Goal: Information Seeking & Learning: Learn about a topic

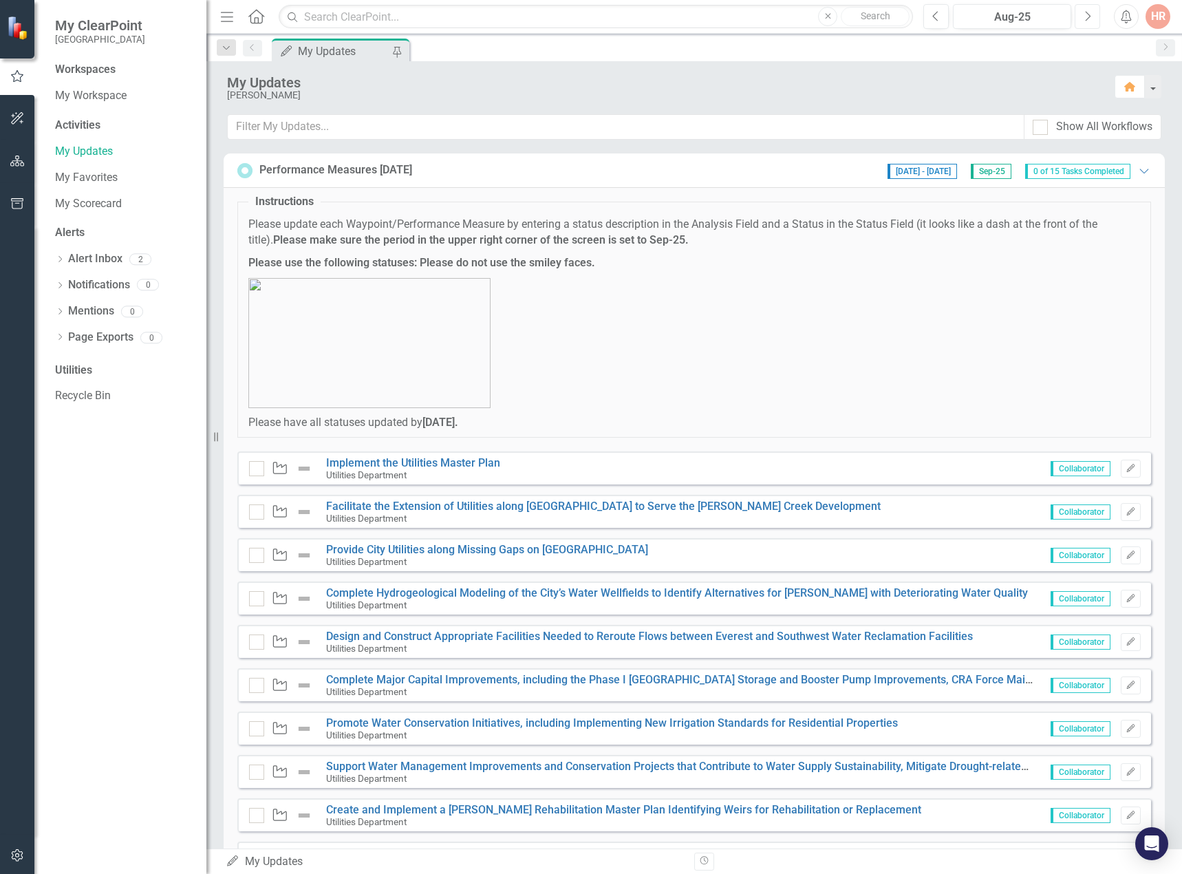
click at [1083, 14] on button "Next" at bounding box center [1087, 16] width 25 height 25
click at [939, 18] on icon "Previous" at bounding box center [937, 16] width 8 height 12
click at [476, 461] on link "Implement the Utilities Master Plan" at bounding box center [413, 462] width 174 height 13
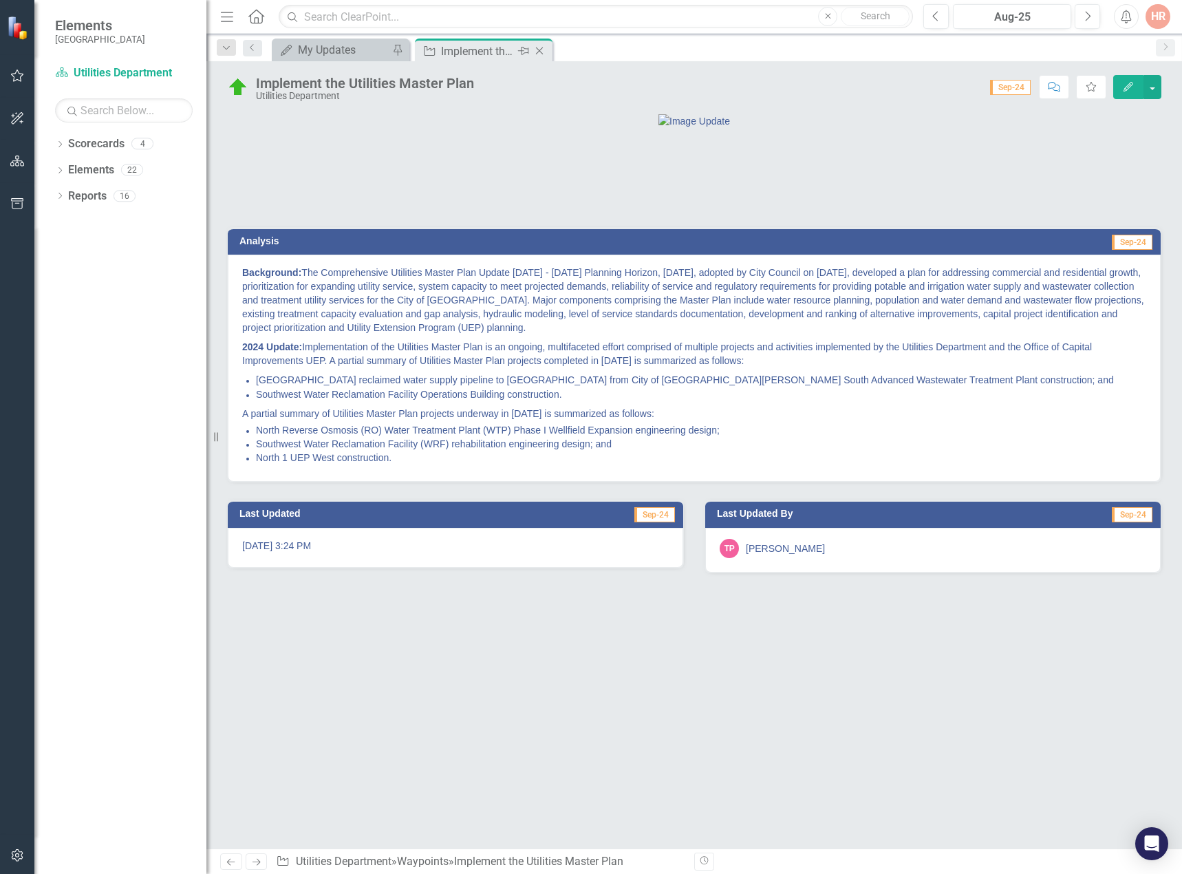
click at [539, 50] on icon at bounding box center [540, 51] width 8 height 8
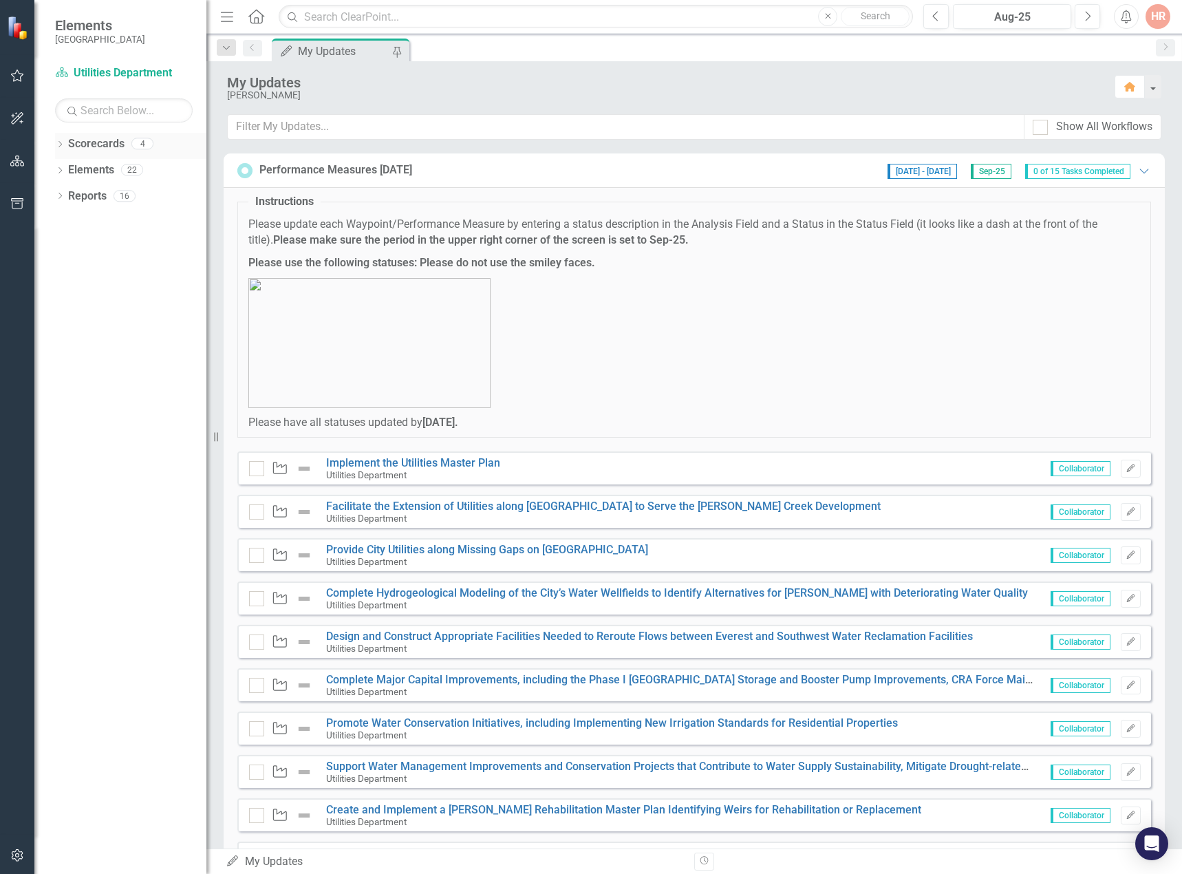
click at [63, 140] on div "Dropdown" at bounding box center [60, 146] width 10 height 12
click at [68, 167] on icon "Dropdown" at bounding box center [67, 169] width 10 height 8
click at [69, 222] on icon "Dropdown" at bounding box center [67, 221] width 10 height 8
click at [418, 460] on link "Implement the Utilities Master Plan" at bounding box center [413, 462] width 174 height 13
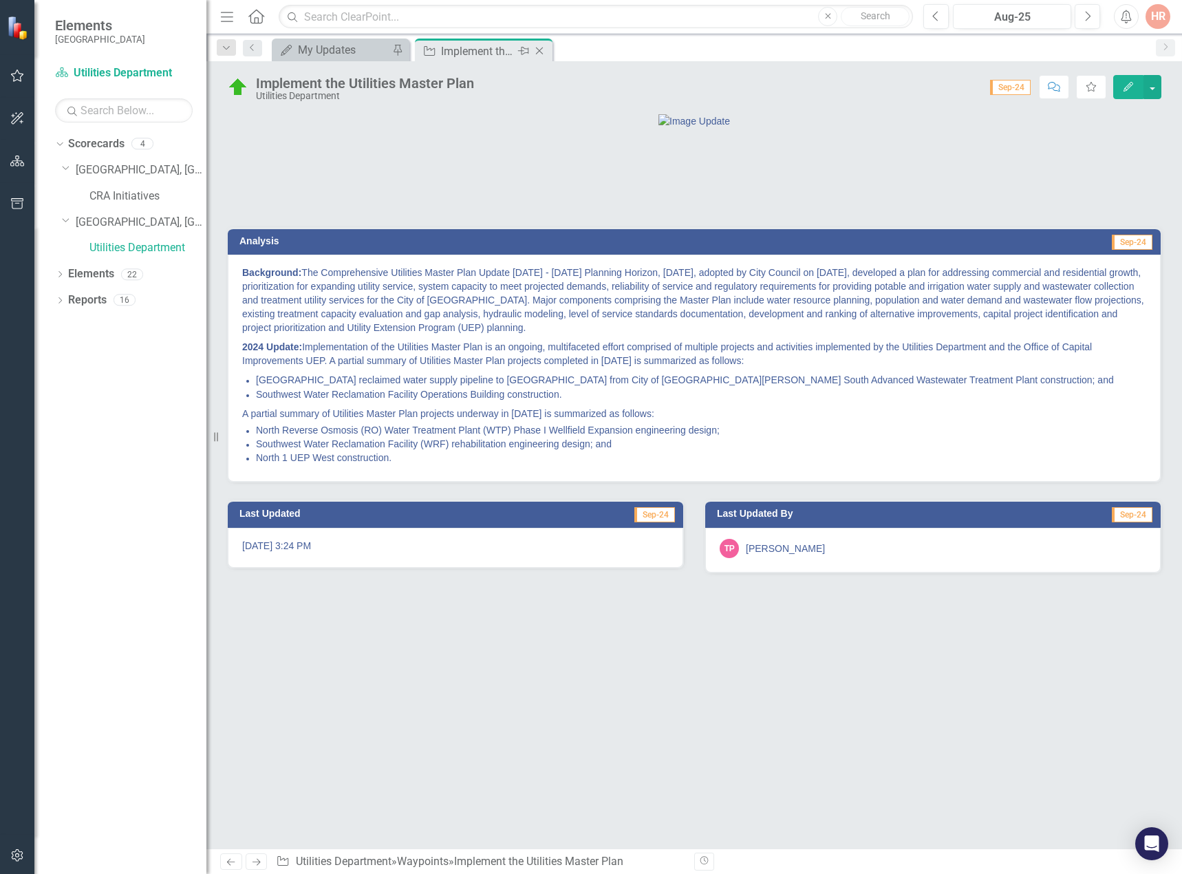
click at [542, 48] on icon at bounding box center [540, 51] width 8 height 8
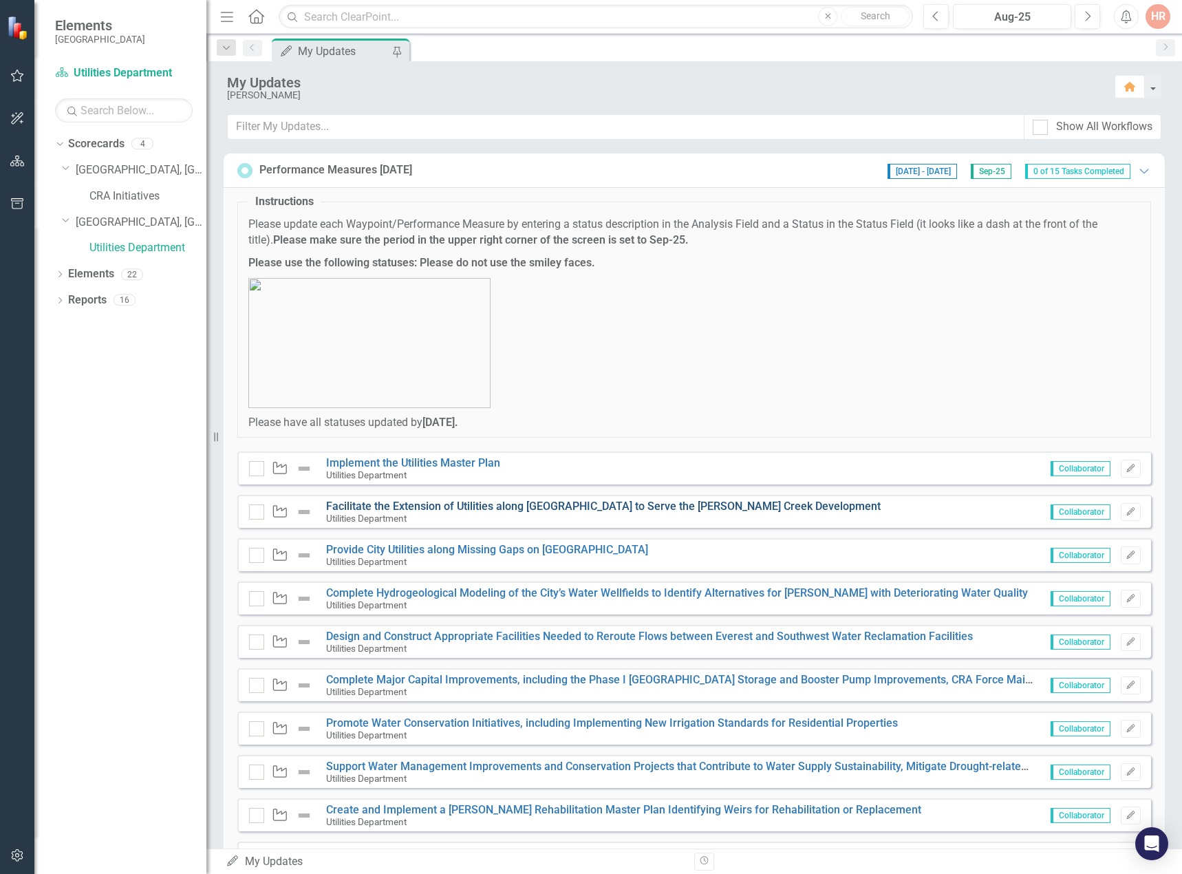
click at [441, 505] on link "Facilitate the Extension of Utilities along [GEOGRAPHIC_DATA] to Serve the [PER…" at bounding box center [603, 506] width 555 height 13
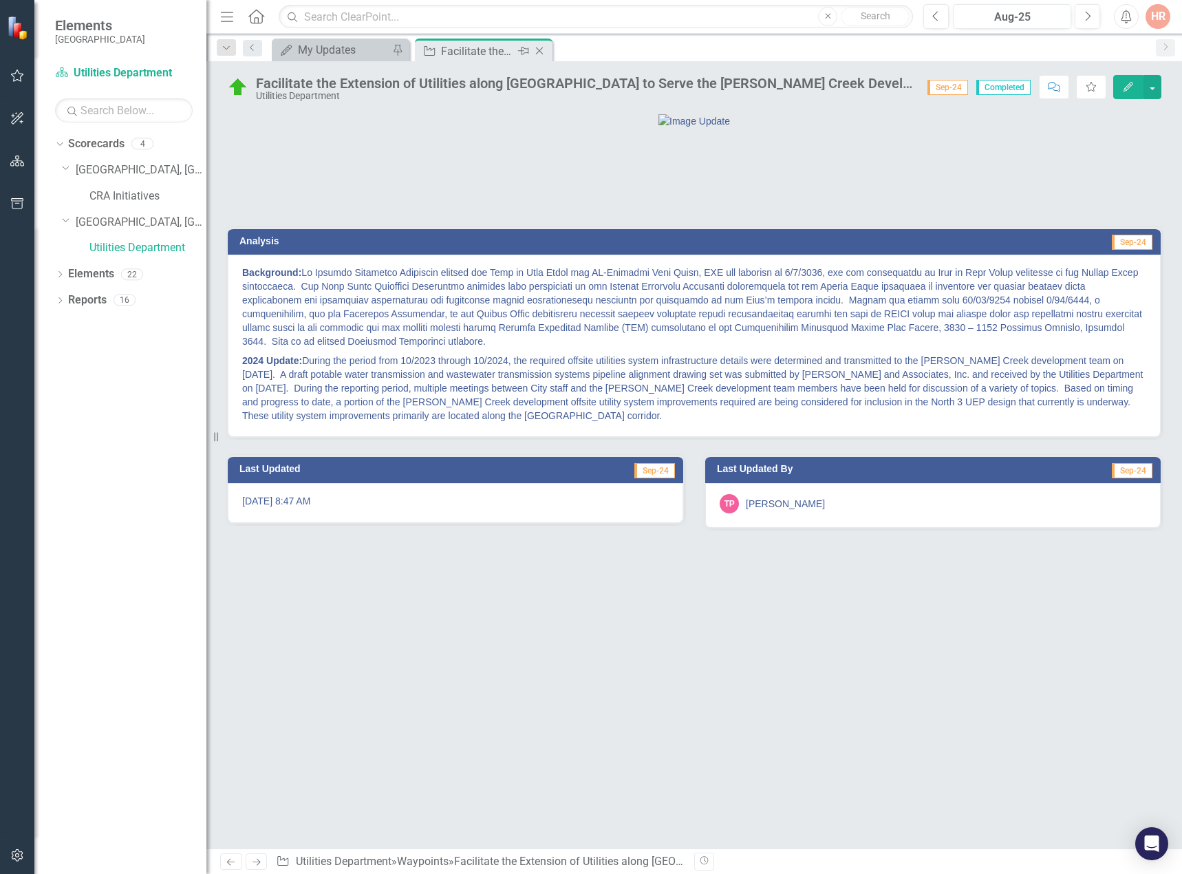
click at [544, 51] on icon "Close" at bounding box center [540, 50] width 14 height 11
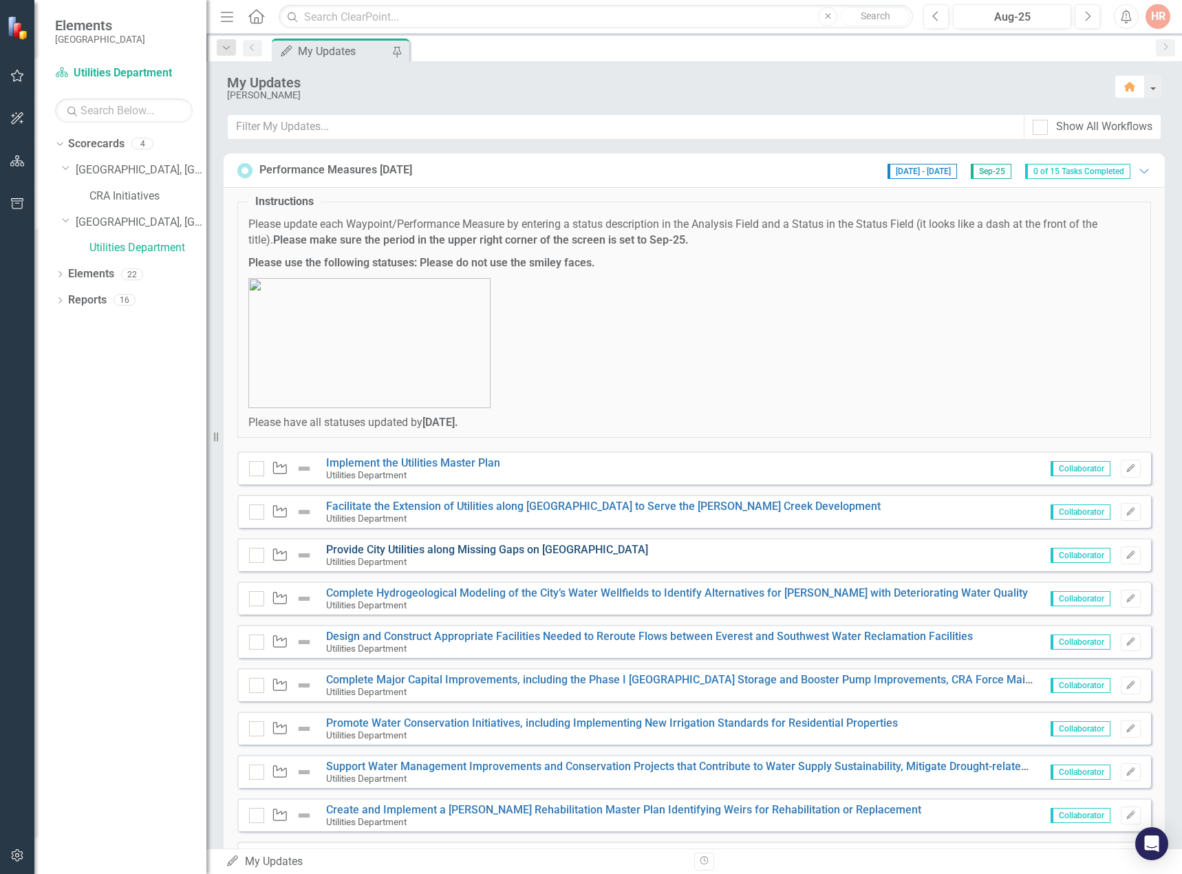
click at [467, 551] on link "Provide City Utilities along Missing Gaps on [GEOGRAPHIC_DATA]" at bounding box center [487, 549] width 322 height 13
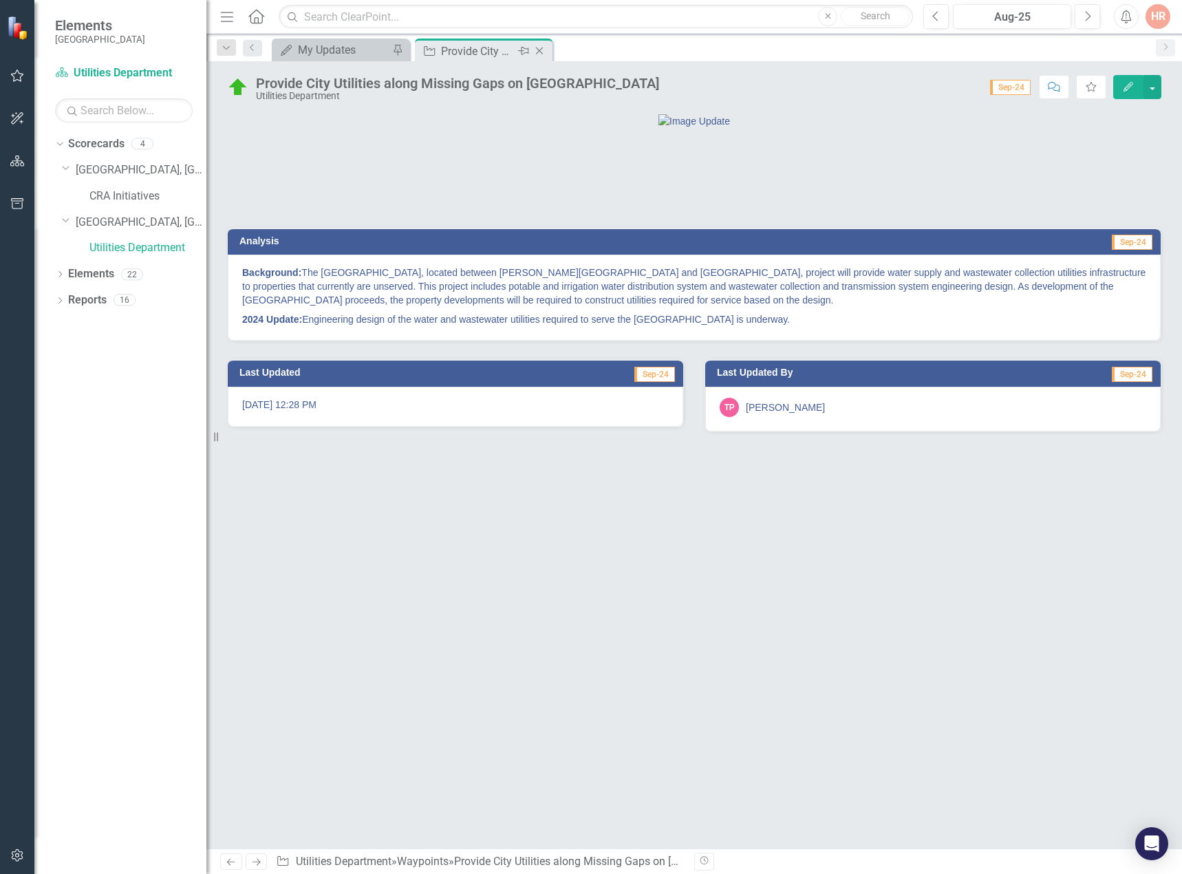
click at [545, 44] on div "Close" at bounding box center [540, 51] width 17 height 17
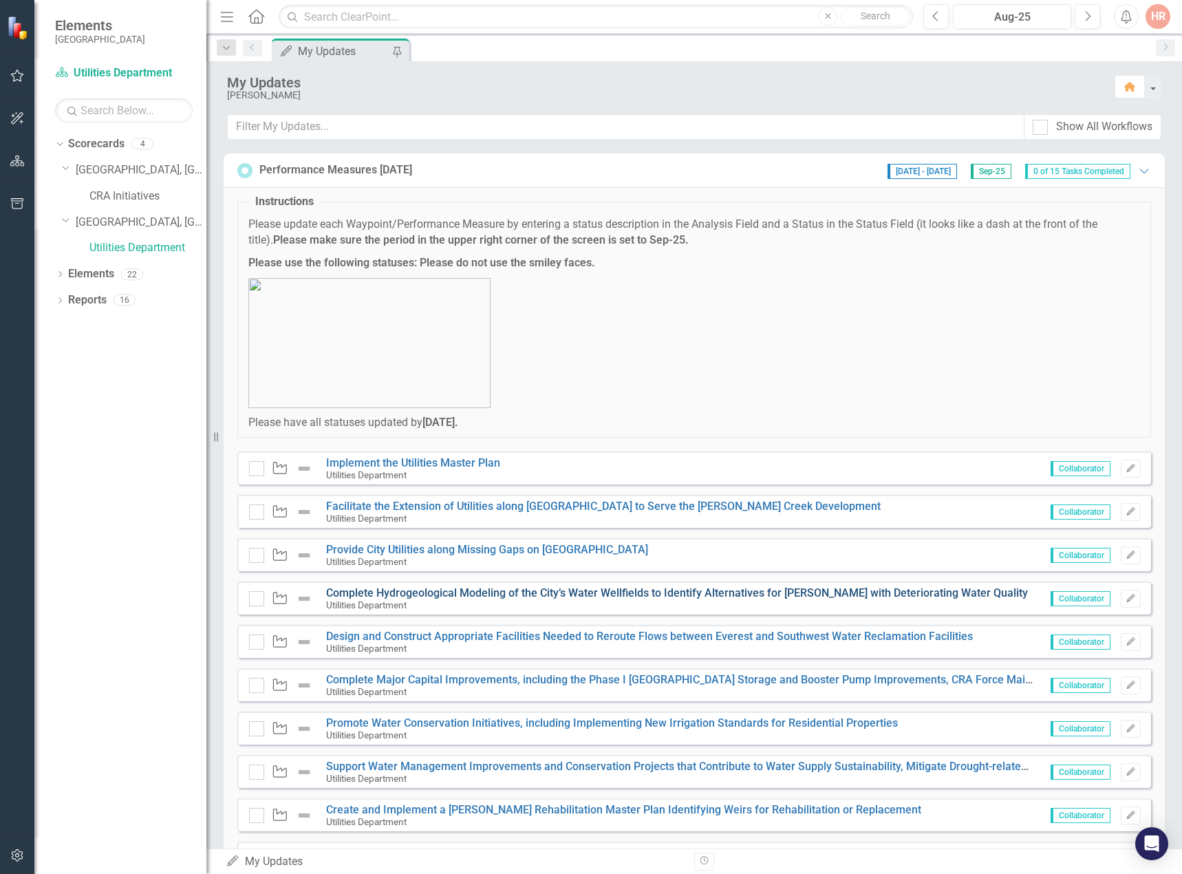
click at [360, 588] on link "Complete Hydrogeological Modeling of the City’s Water Wellfields to Identify Al…" at bounding box center [677, 592] width 702 height 13
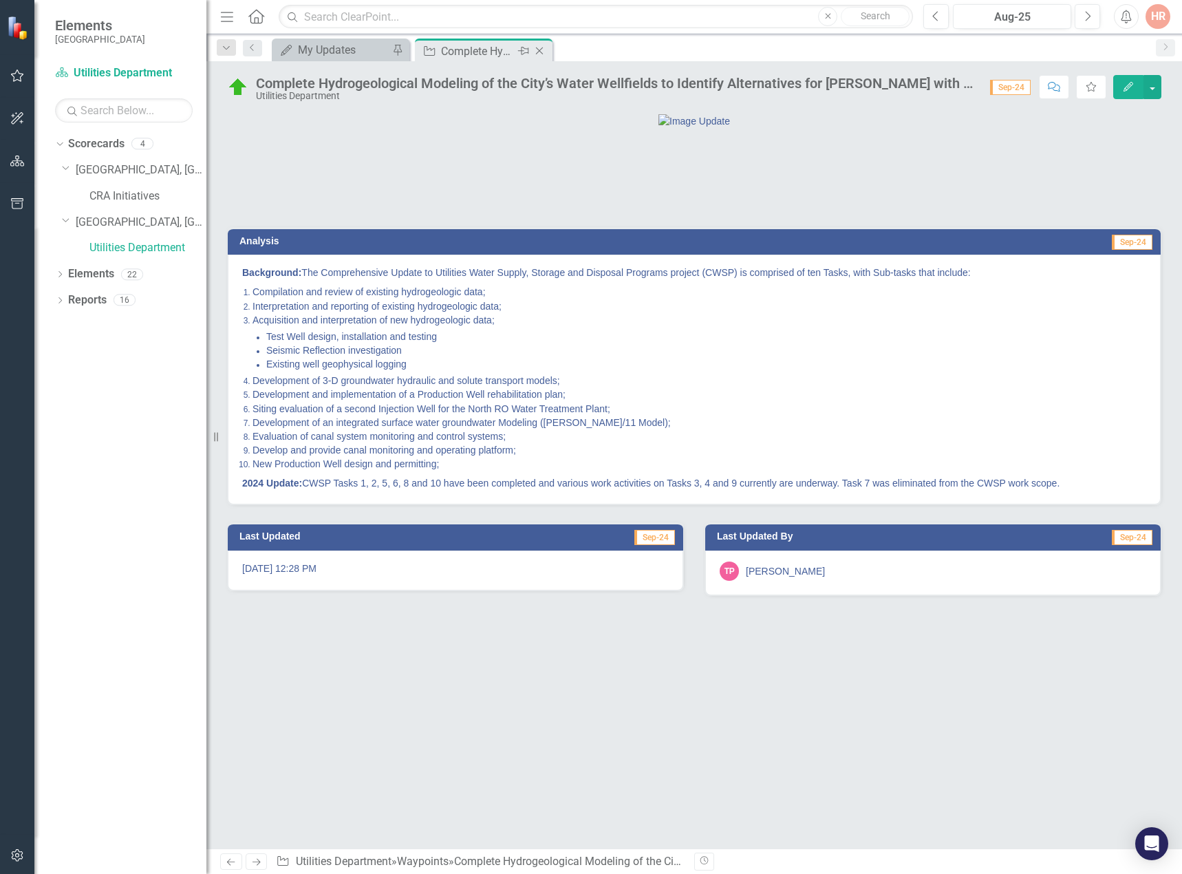
click at [543, 47] on icon at bounding box center [540, 51] width 8 height 8
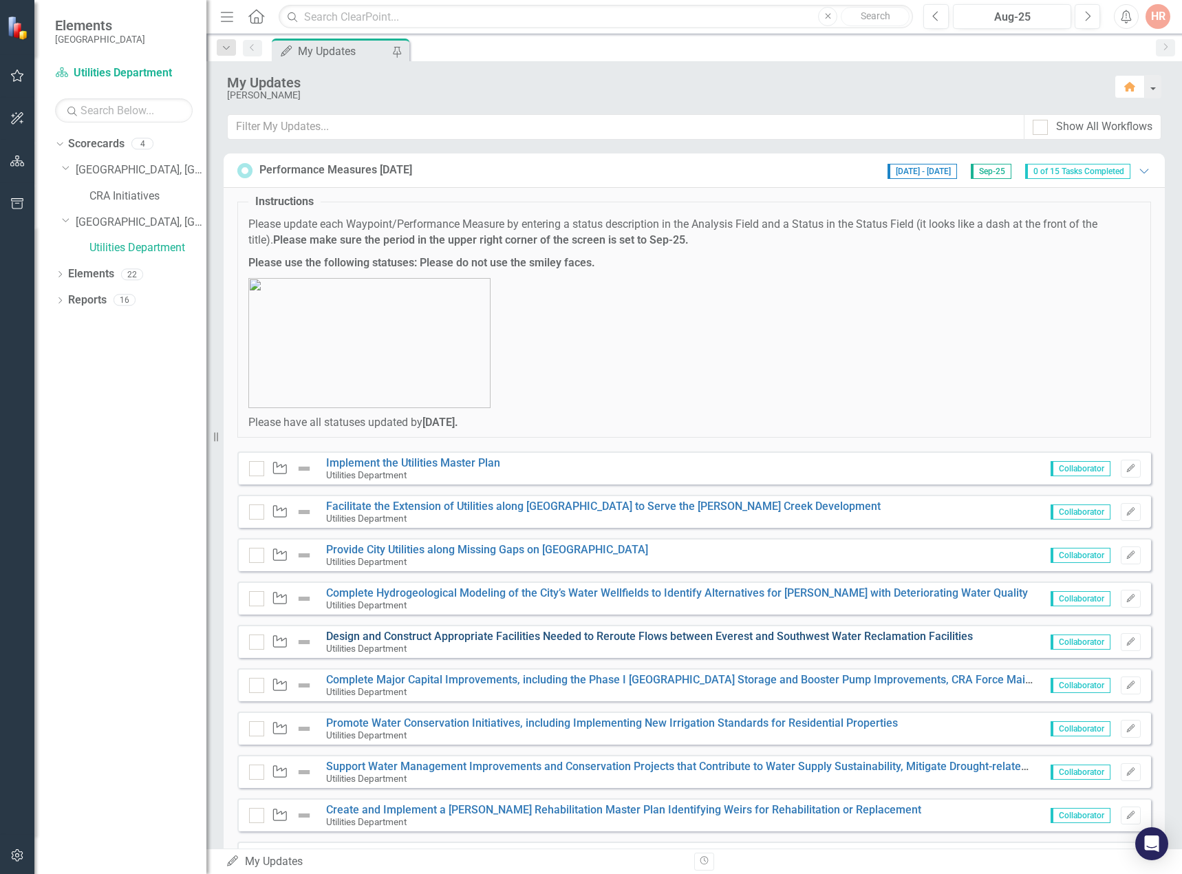
click at [376, 640] on link "Design and Construct Appropriate Facilities Needed to Reroute Flows between Eve…" at bounding box center [649, 636] width 647 height 13
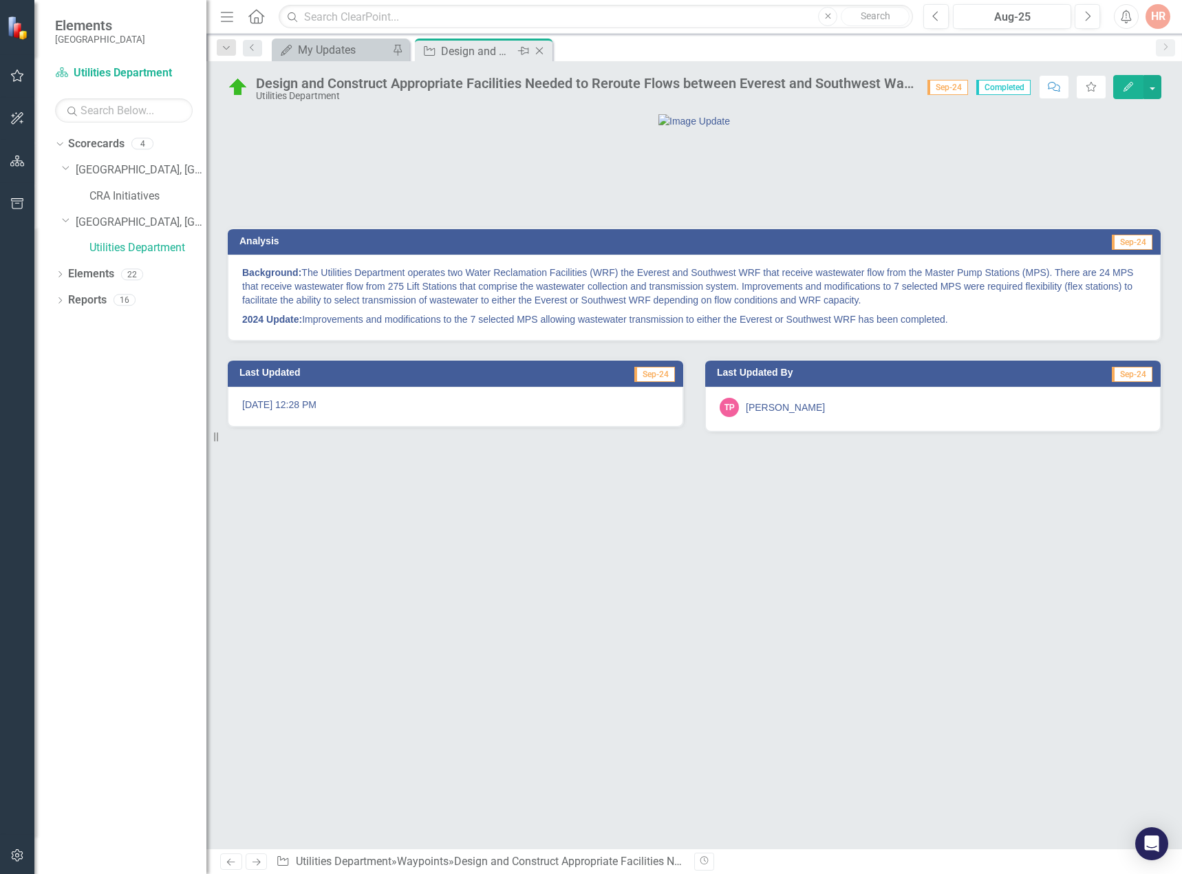
click at [542, 49] on icon at bounding box center [540, 51] width 8 height 8
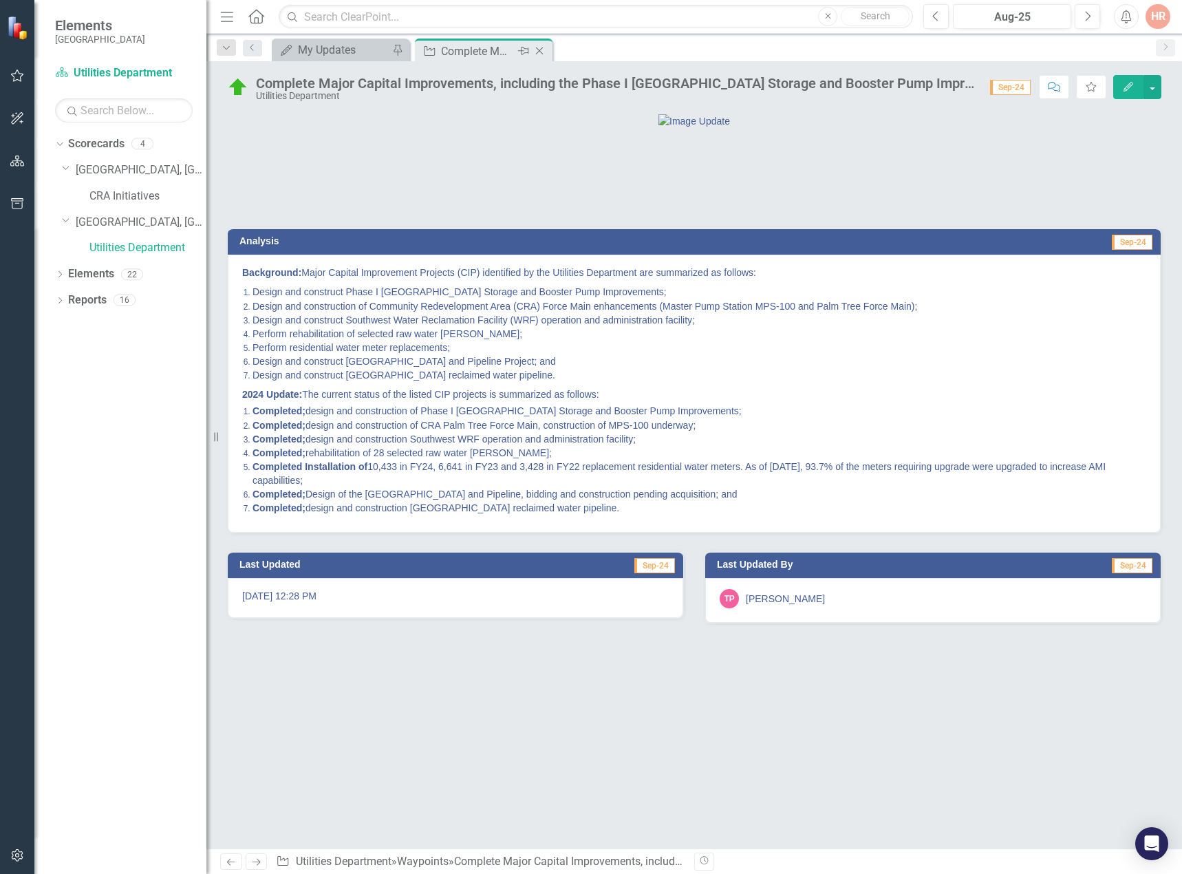
click at [537, 46] on icon "Close" at bounding box center [540, 50] width 14 height 11
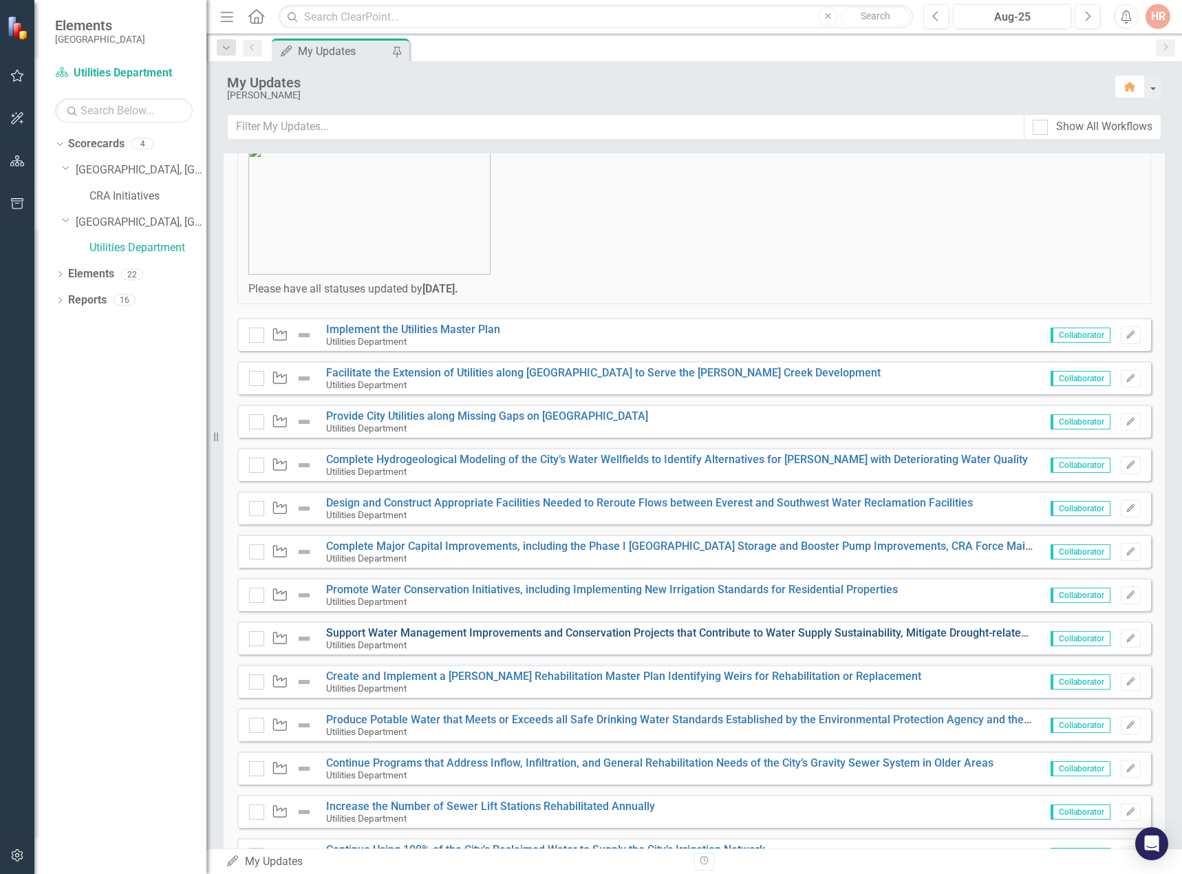
scroll to position [138, 0]
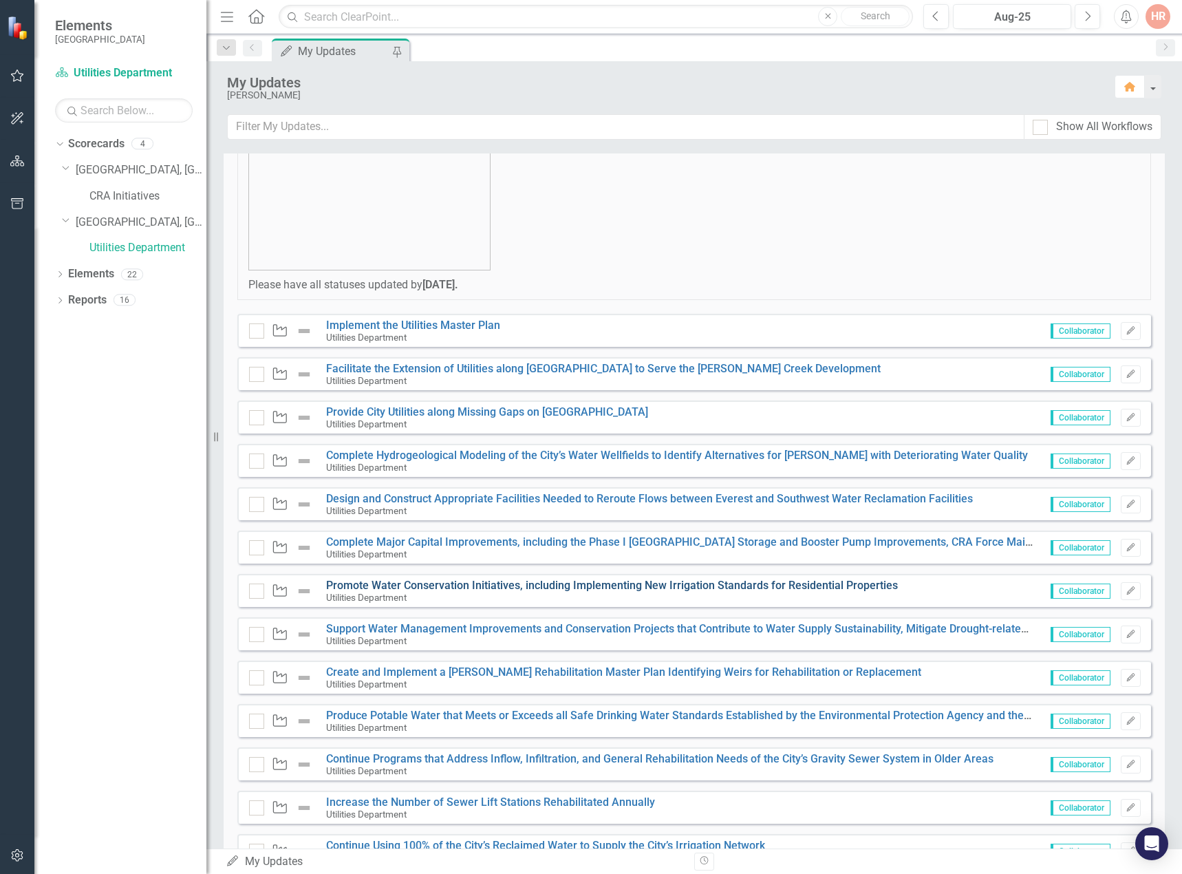
click at [478, 586] on link "Promote Water Conservation Initiatives, including Implementing New Irrigation S…" at bounding box center [612, 585] width 572 height 13
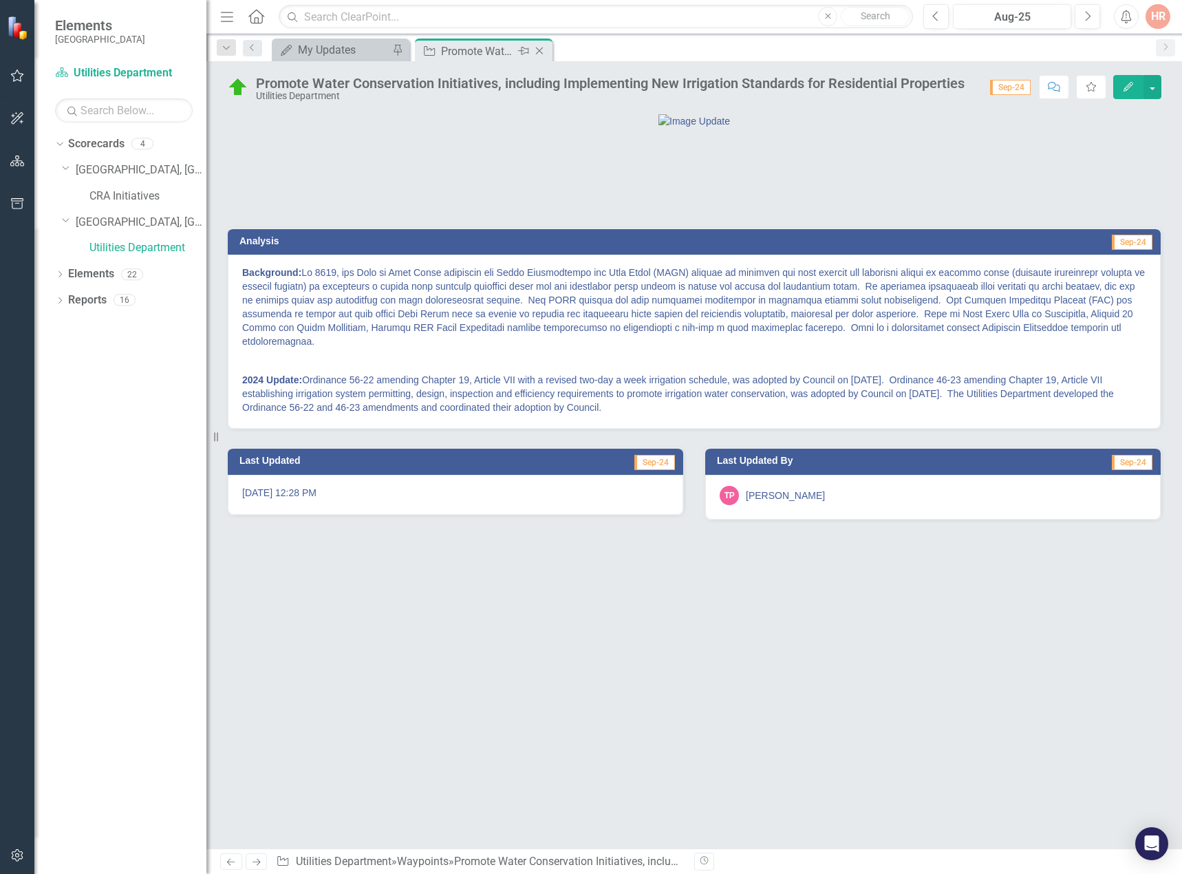
click at [544, 51] on icon "Close" at bounding box center [540, 50] width 14 height 11
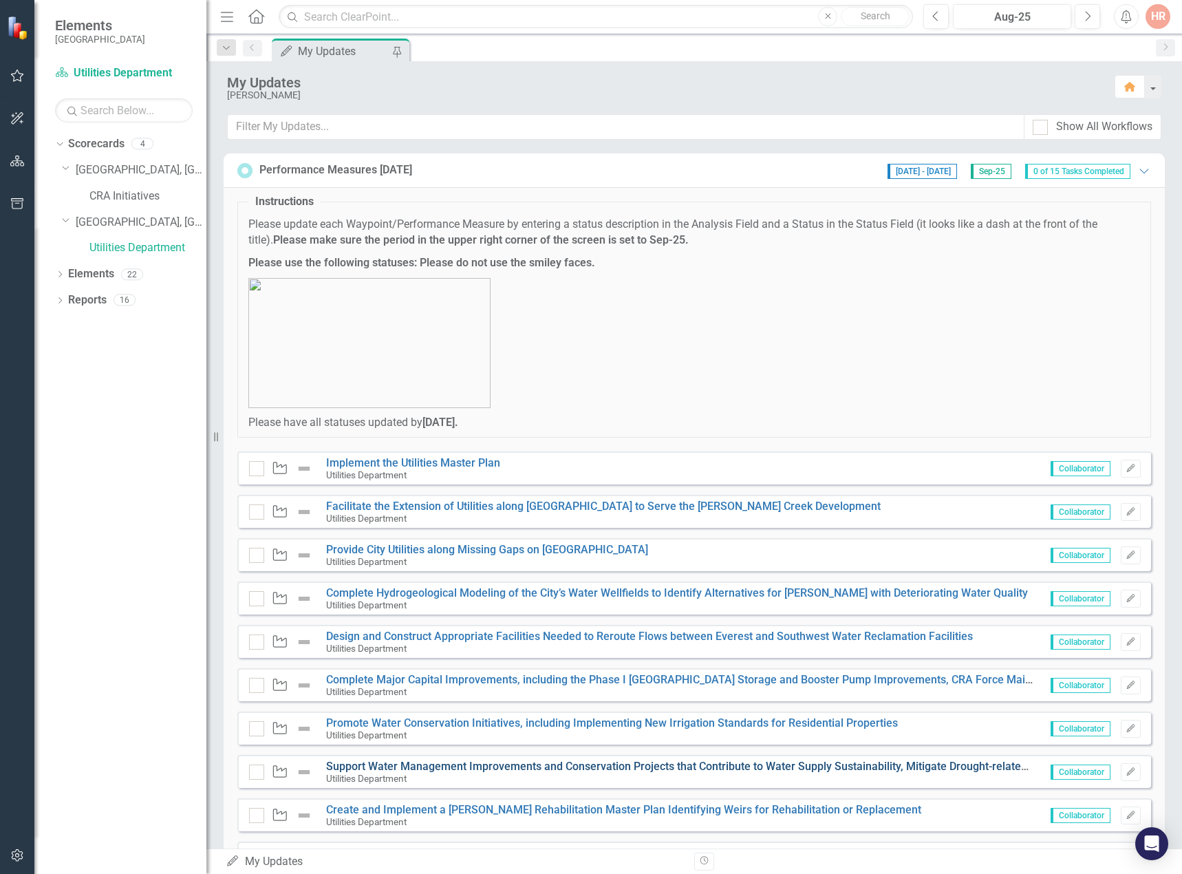
click at [409, 771] on link "Support Water Management Improvements and Conservation Projects that Contribute…" at bounding box center [866, 766] width 1080 height 13
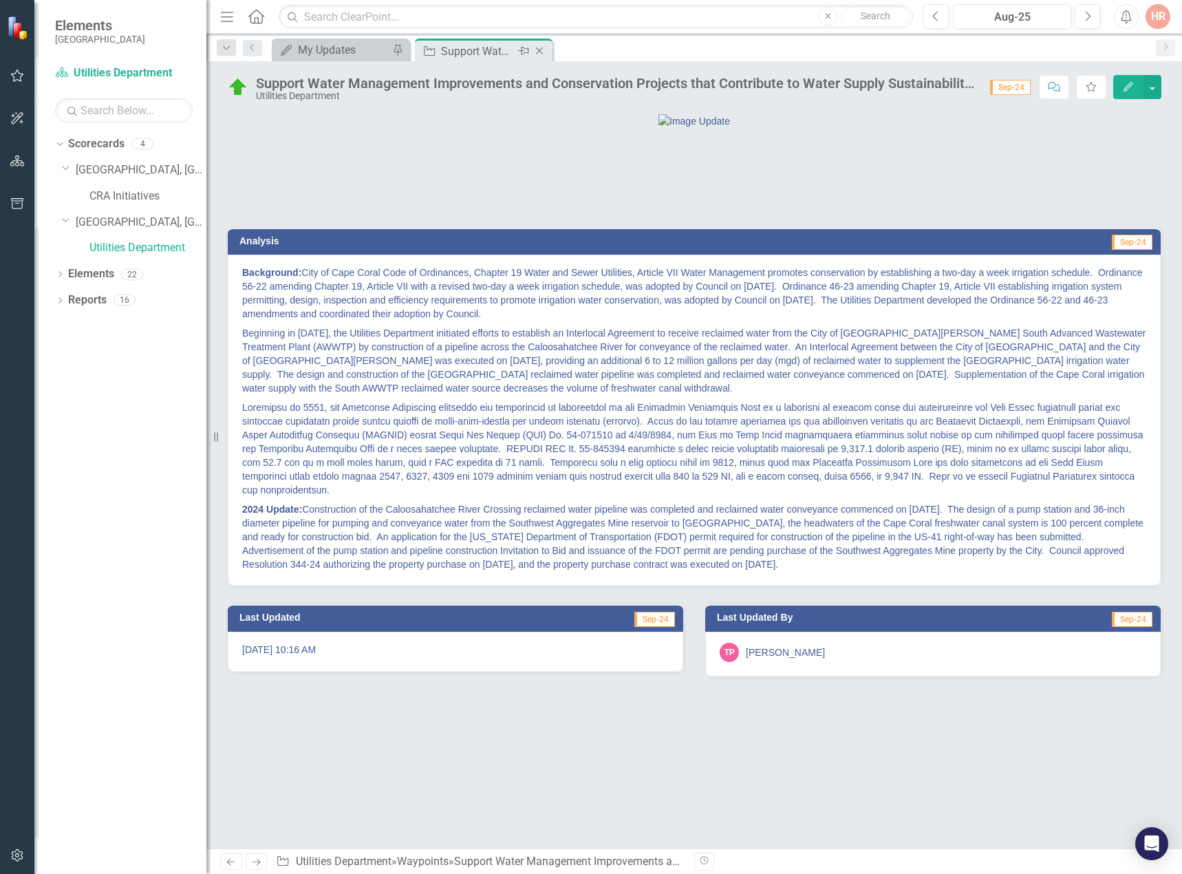
click at [538, 52] on icon "Close" at bounding box center [540, 50] width 14 height 11
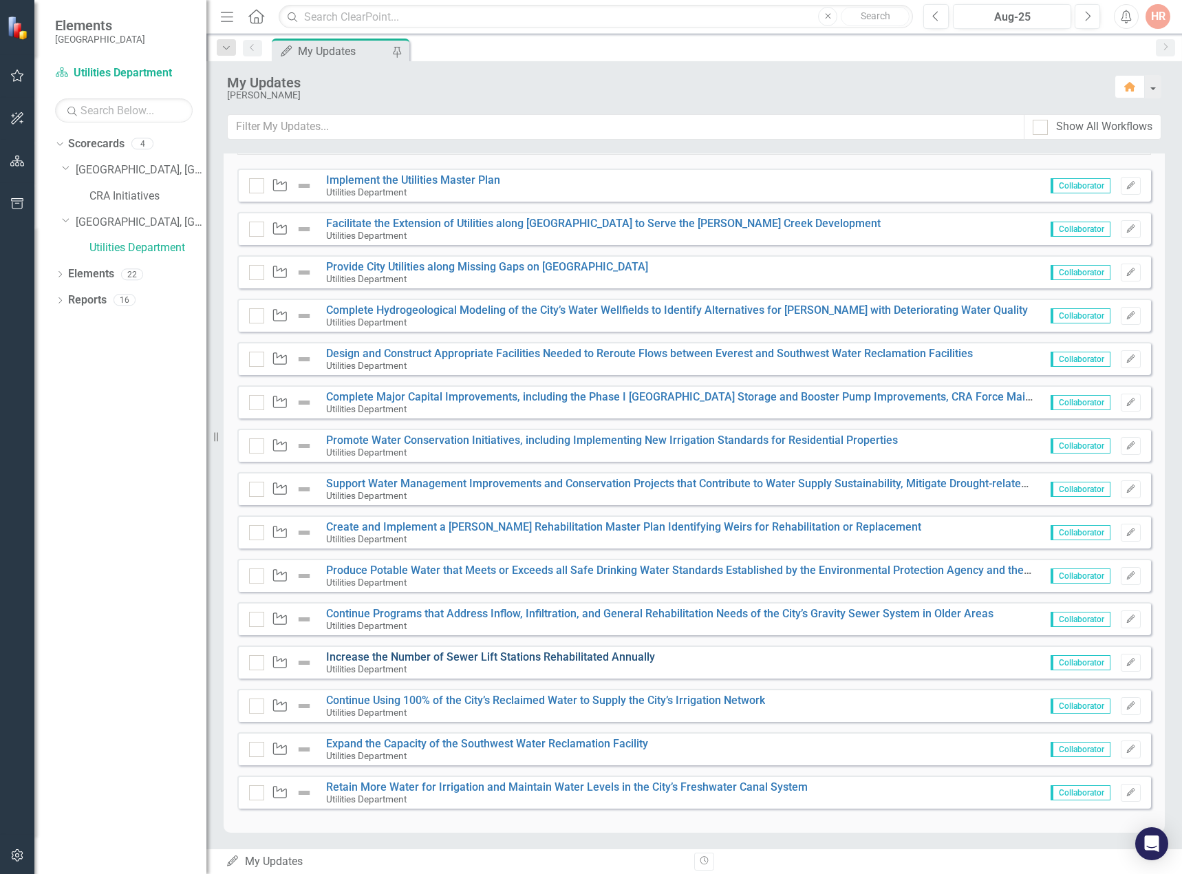
scroll to position [284, 0]
click at [406, 529] on link "Create and Implement a [PERSON_NAME] Rehabilitation Master Plan Identifying Wei…" at bounding box center [623, 525] width 595 height 13
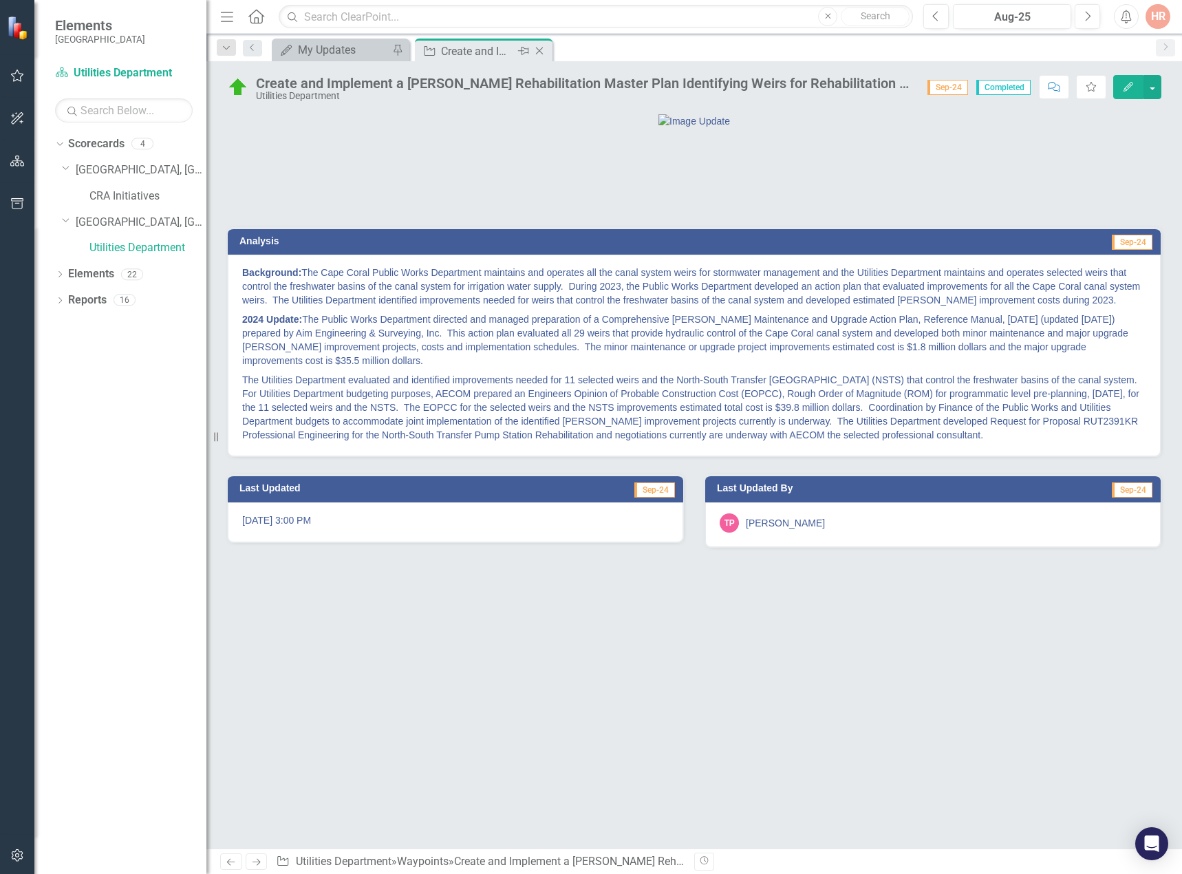
click at [544, 50] on icon "Close" at bounding box center [540, 50] width 14 height 11
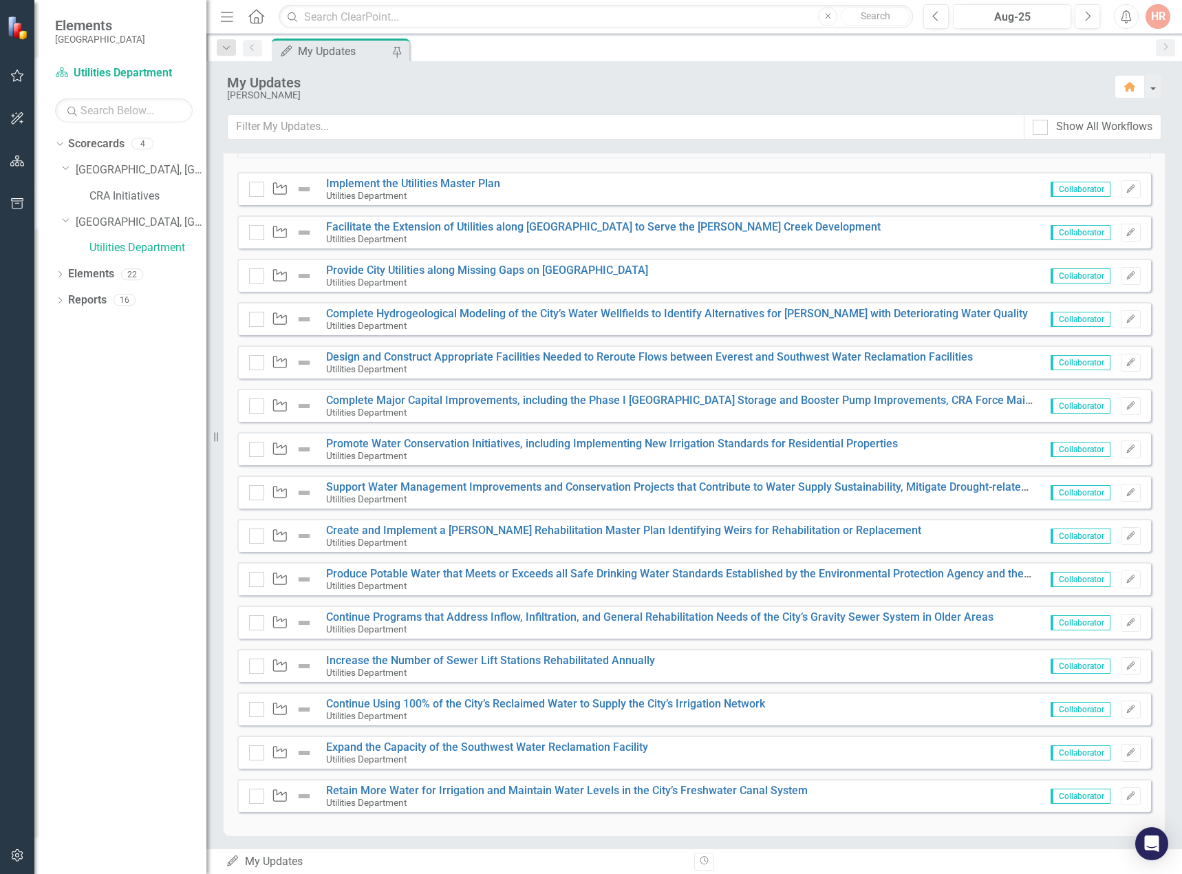
scroll to position [284, 0]
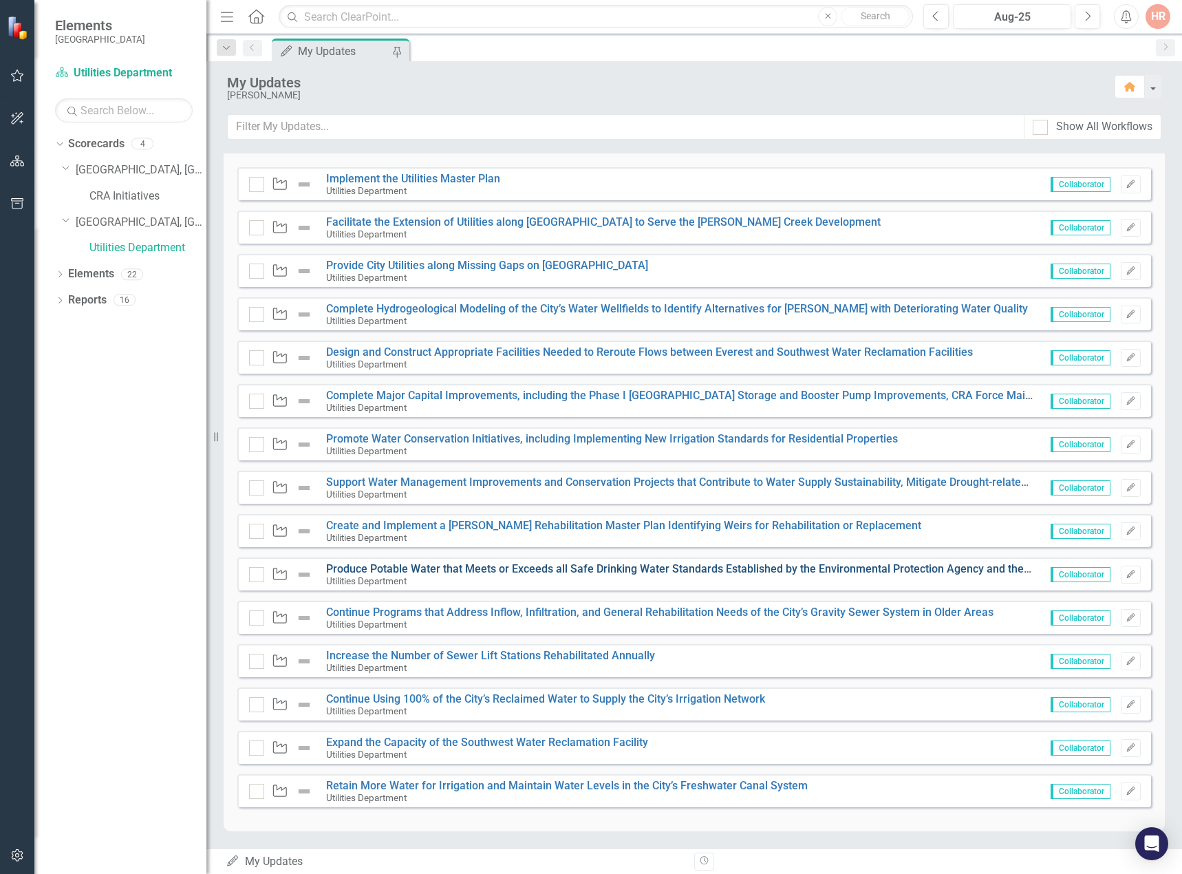
click at [368, 569] on link "Produce Potable Water that Meets or Exceeds all Safe Drinking Water Standards E…" at bounding box center [806, 568] width 960 height 13
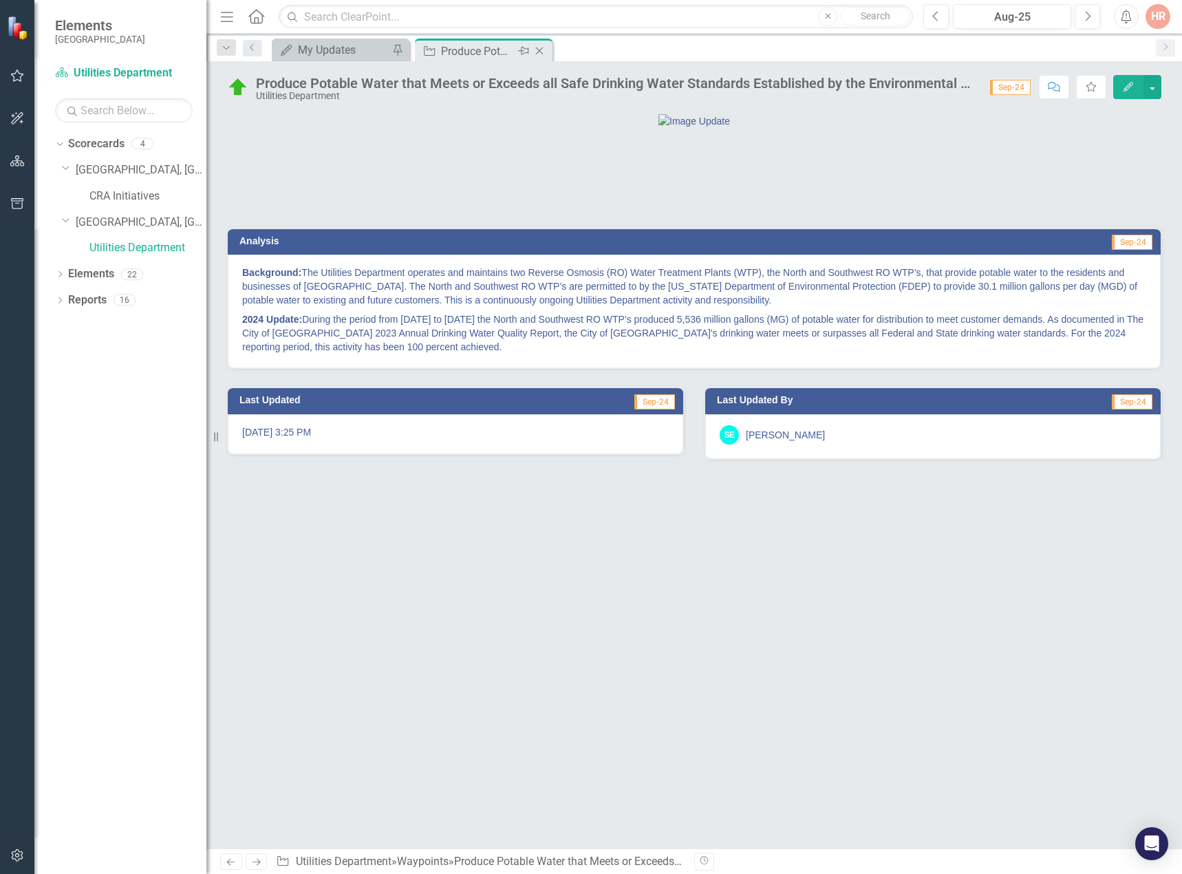
click at [542, 49] on icon "Close" at bounding box center [540, 50] width 14 height 11
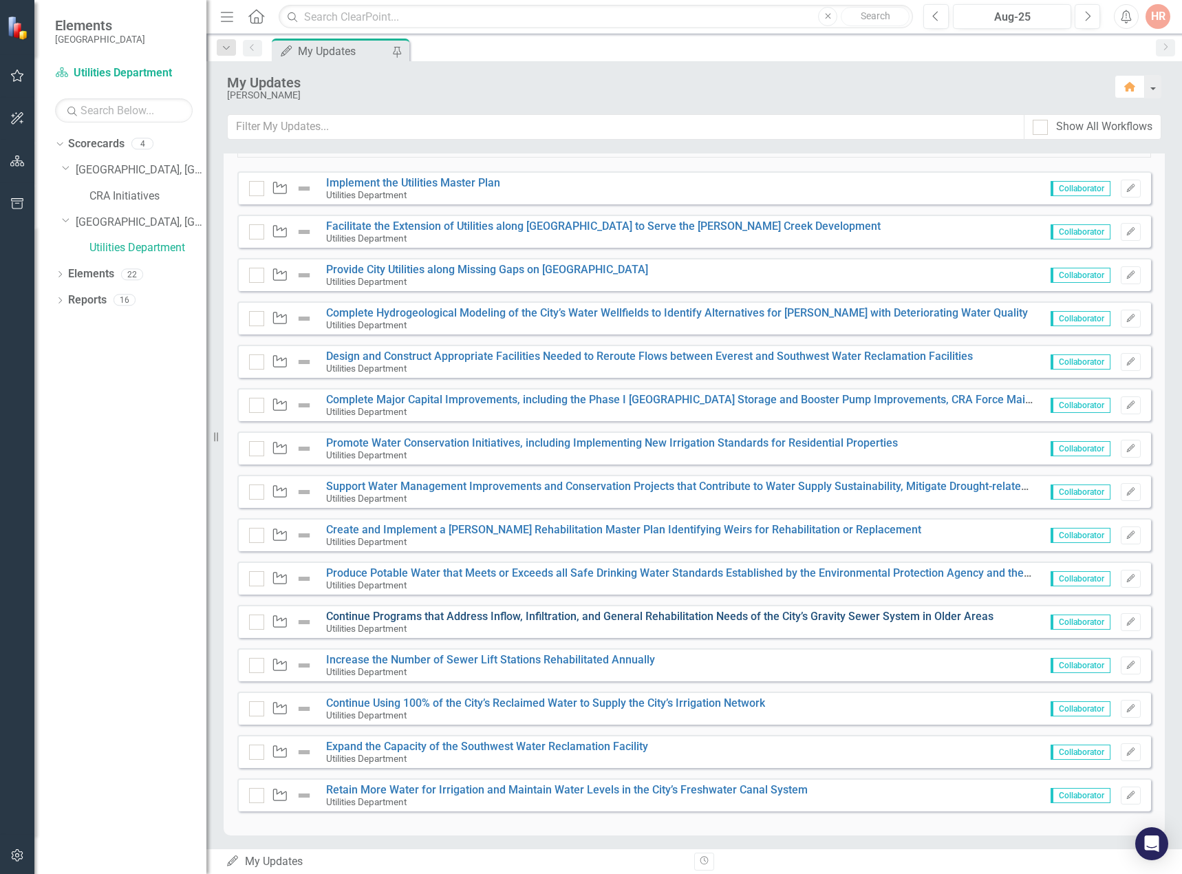
scroll to position [284, 0]
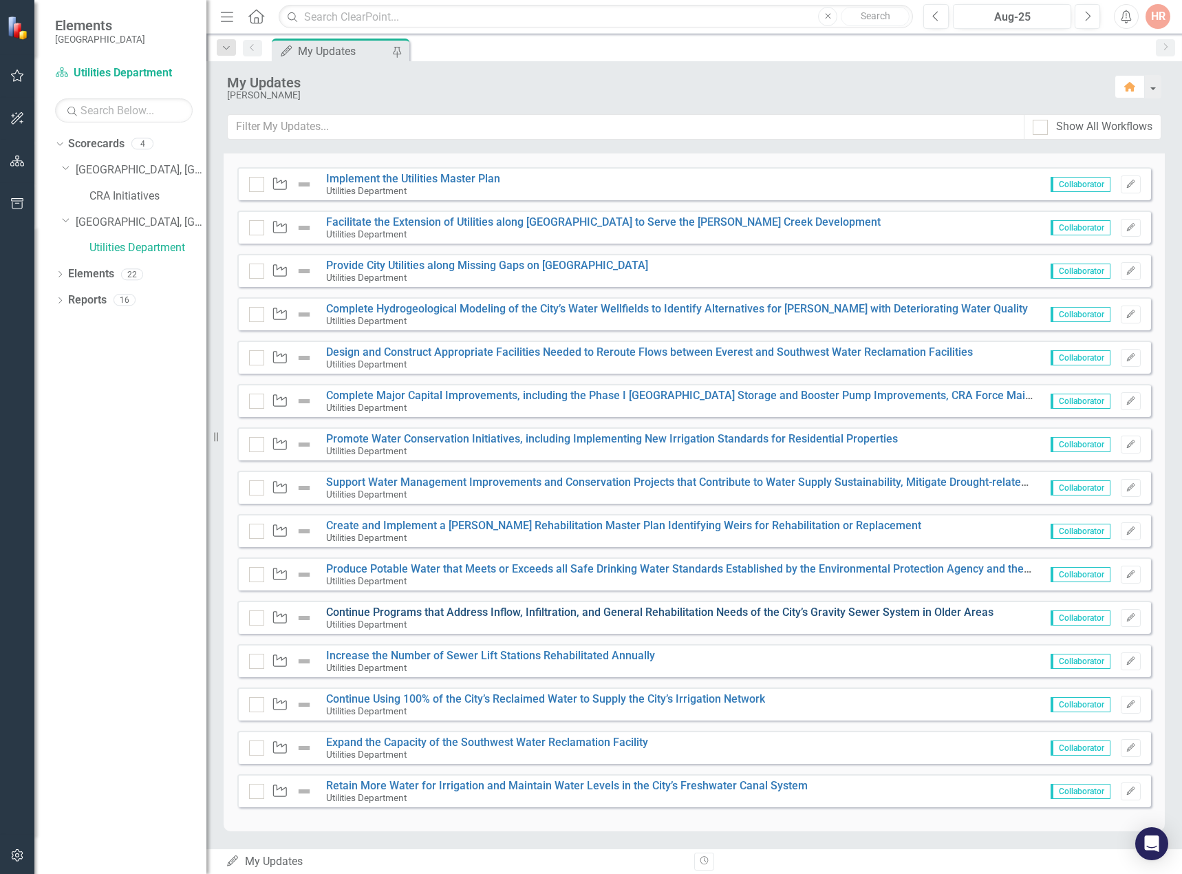
click at [451, 608] on link "Continue Programs that Address Inflow, Infiltration, and General Rehabilitation…" at bounding box center [660, 612] width 668 height 13
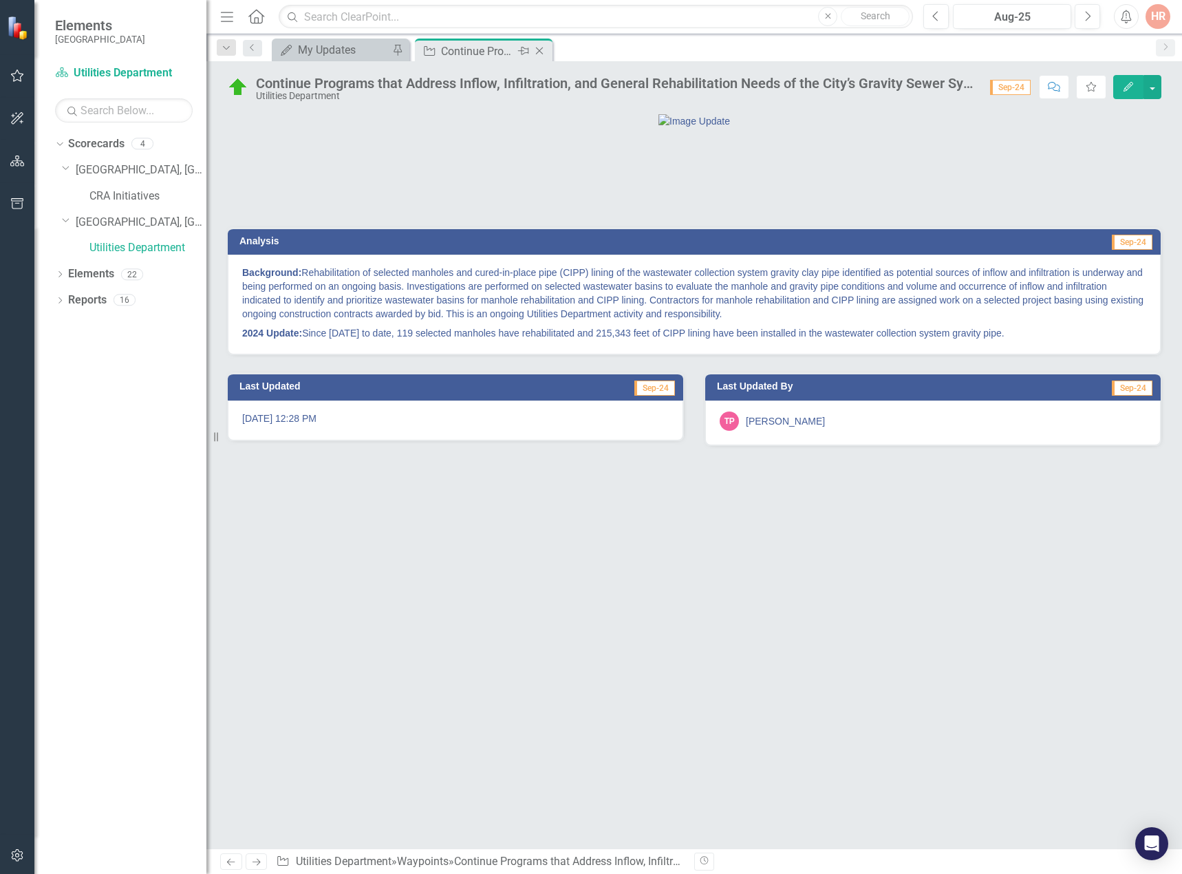
click at [541, 50] on icon at bounding box center [540, 51] width 8 height 8
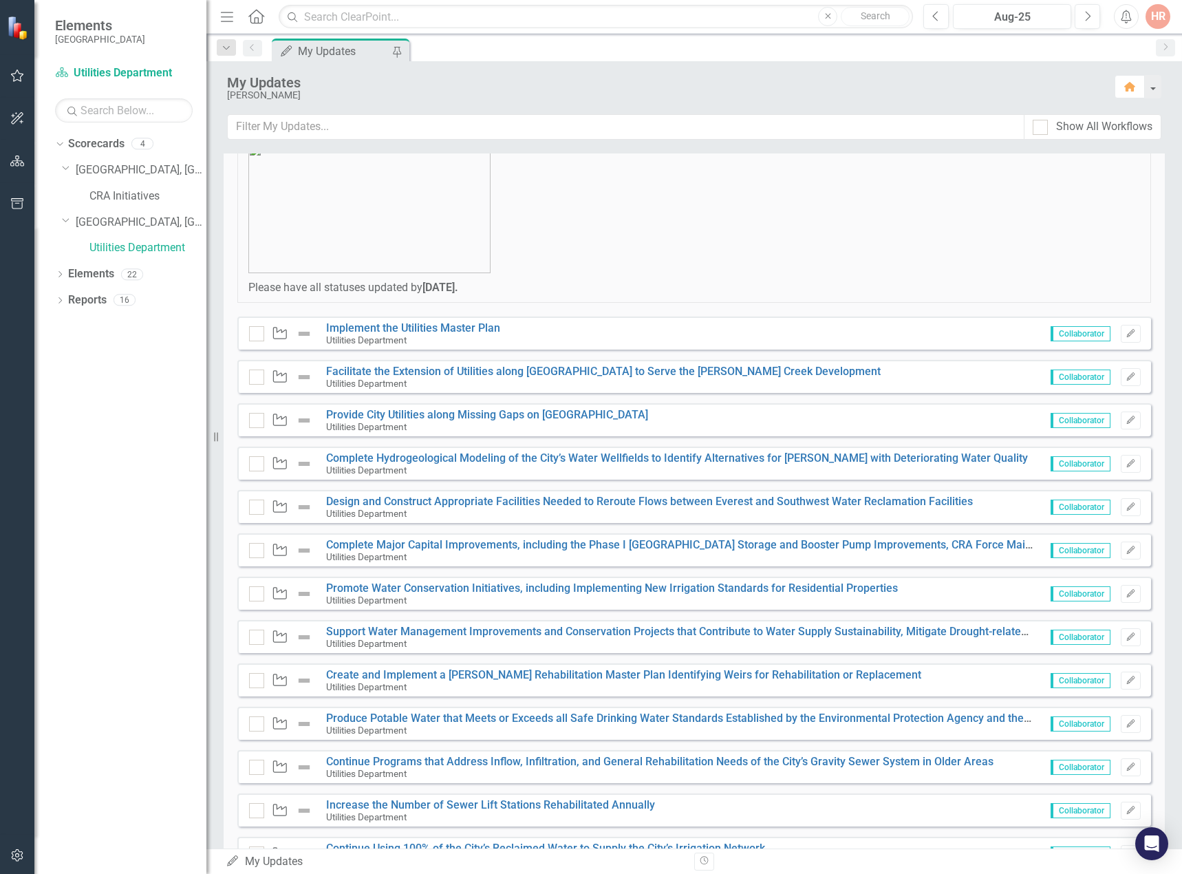
scroll to position [284, 0]
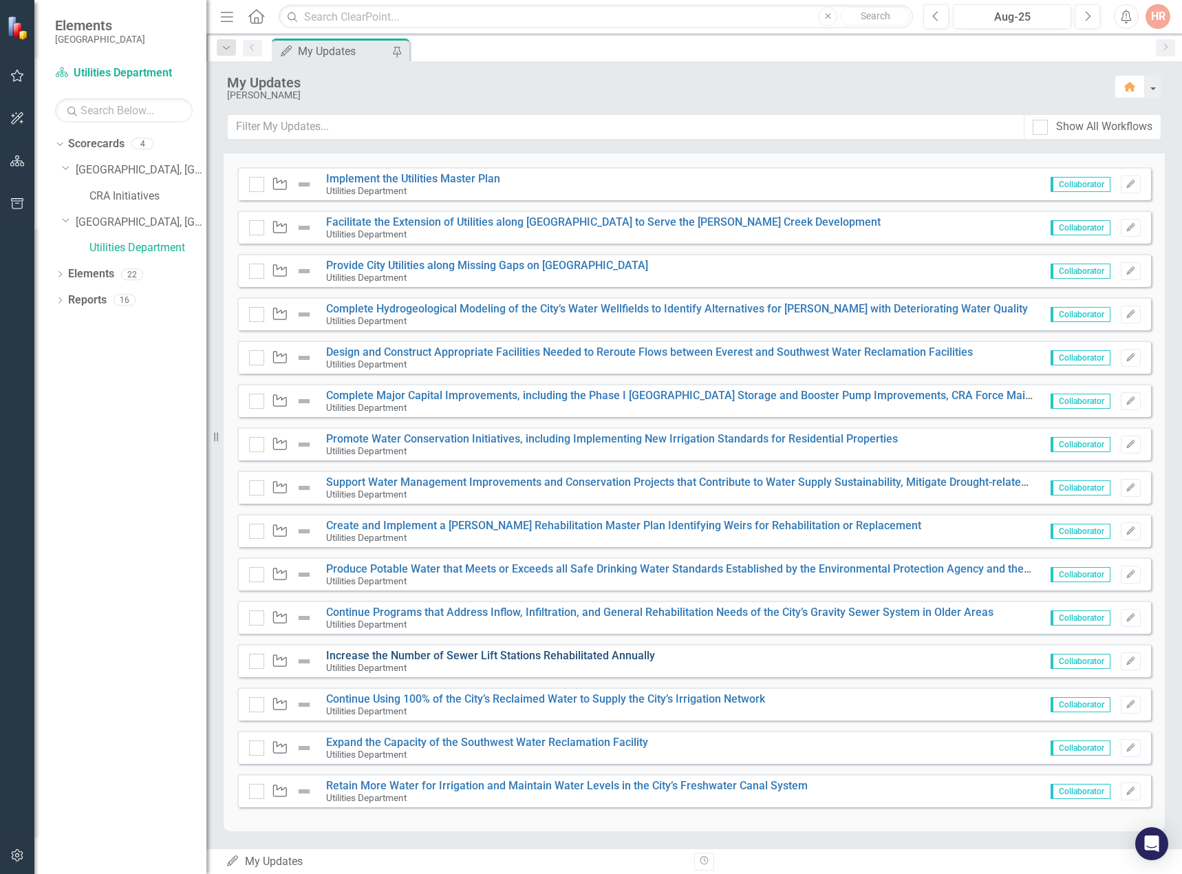
click at [425, 657] on link "Increase the Number of Sewer Lift Stations Rehabilitated Annually" at bounding box center [490, 655] width 329 height 13
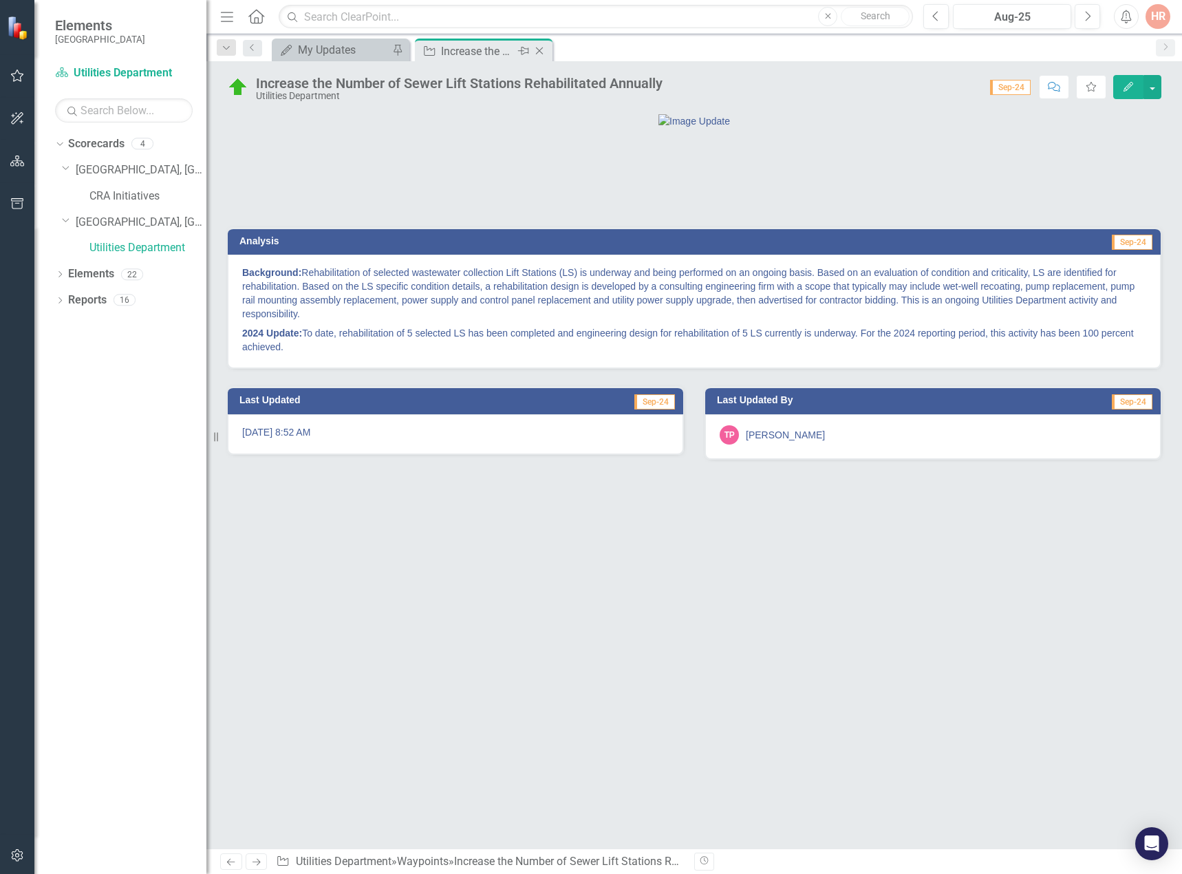
click at [541, 45] on icon "Close" at bounding box center [540, 50] width 14 height 11
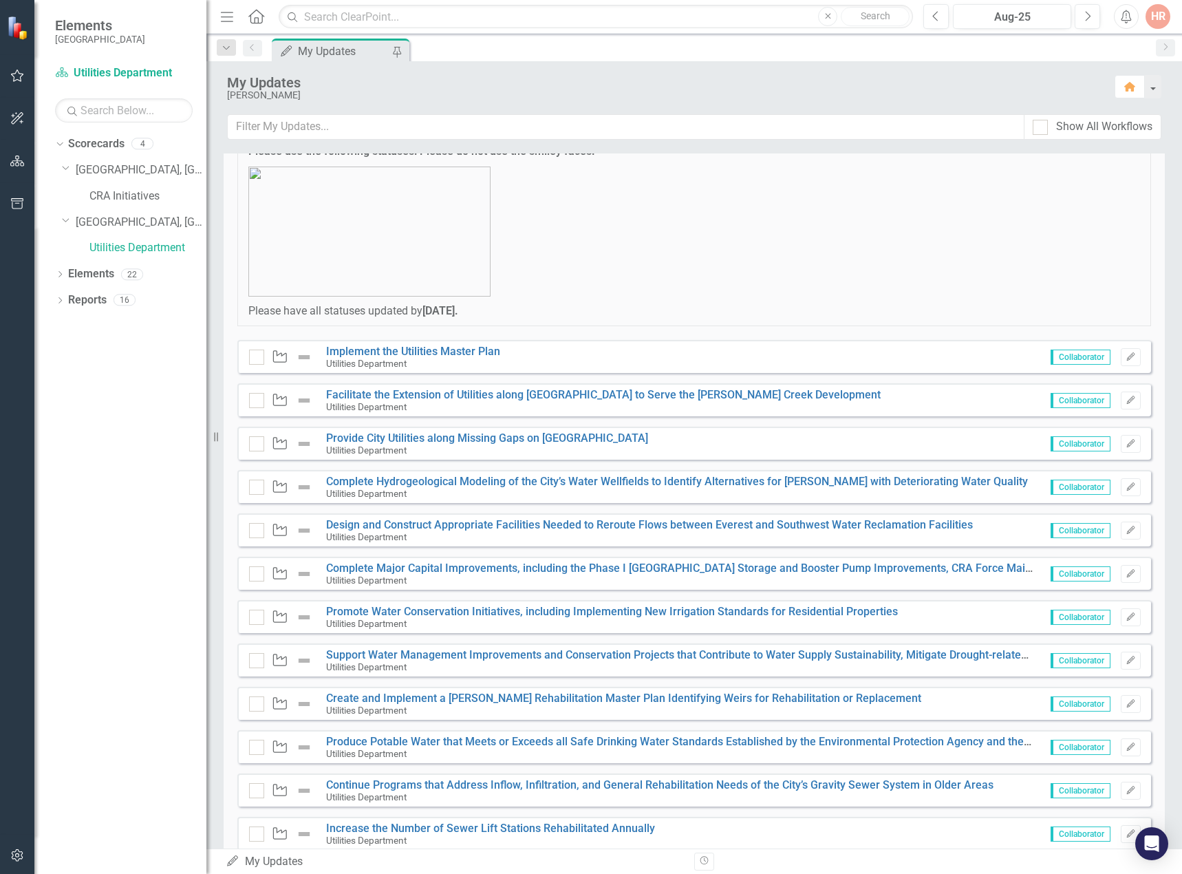
scroll to position [284, 0]
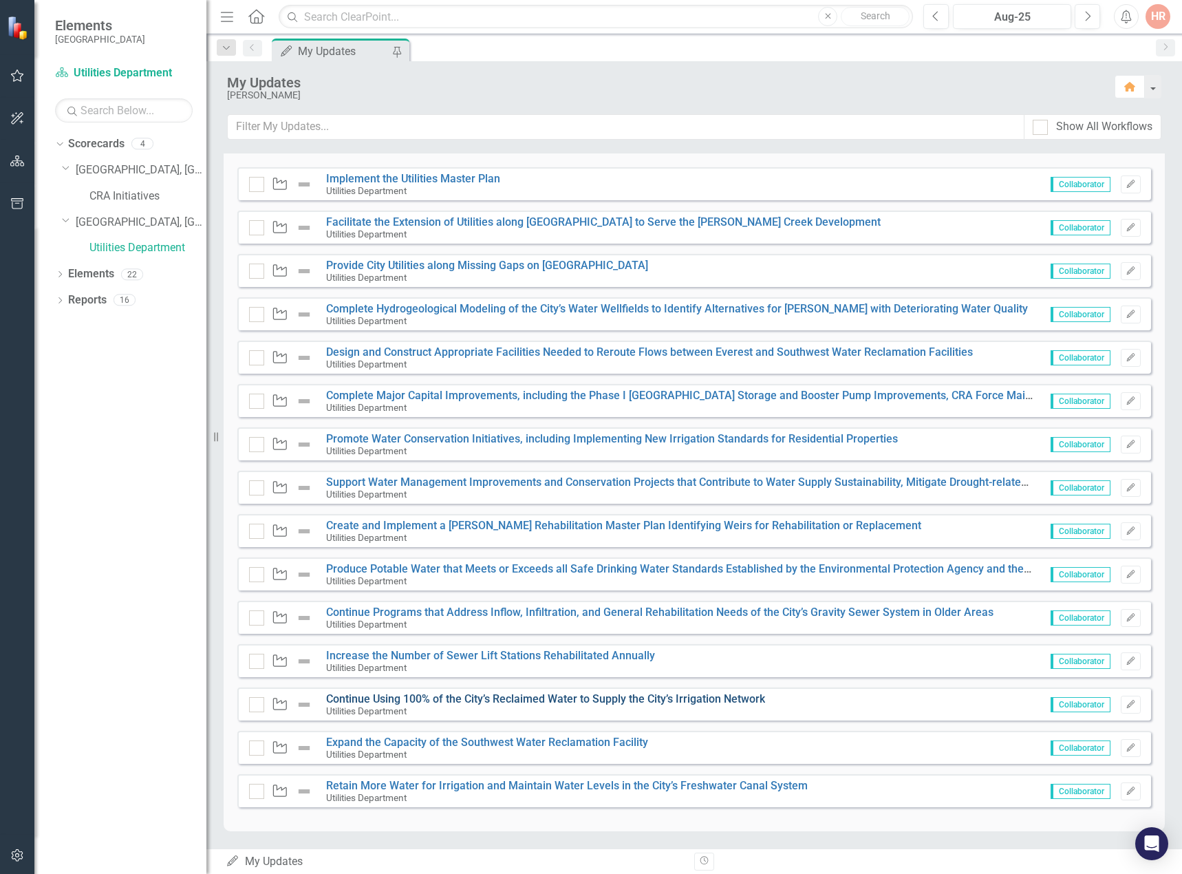
click at [460, 698] on link "Continue Using 100% of the City’s Reclaimed Water to Supply the City’s Irrigati…" at bounding box center [545, 698] width 439 height 13
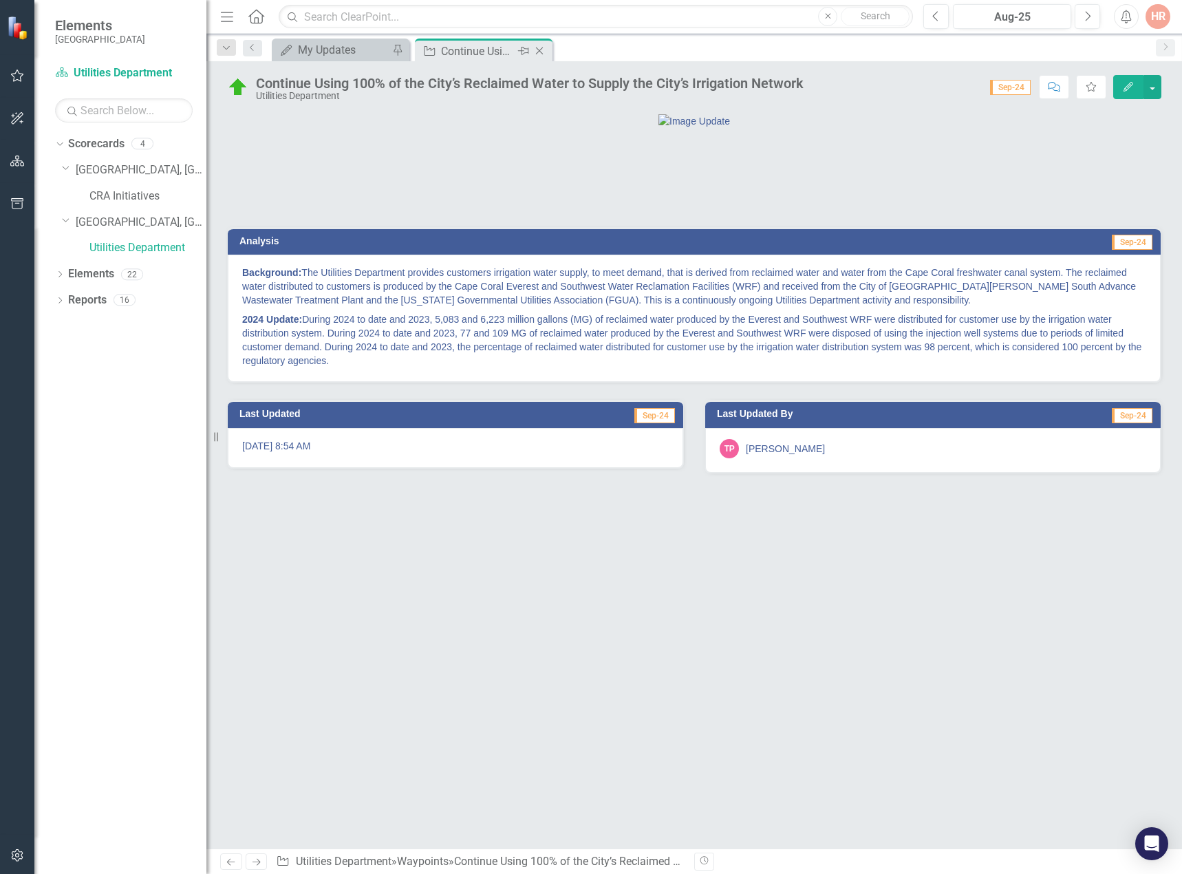
click at [544, 45] on div "Close" at bounding box center [540, 51] width 17 height 17
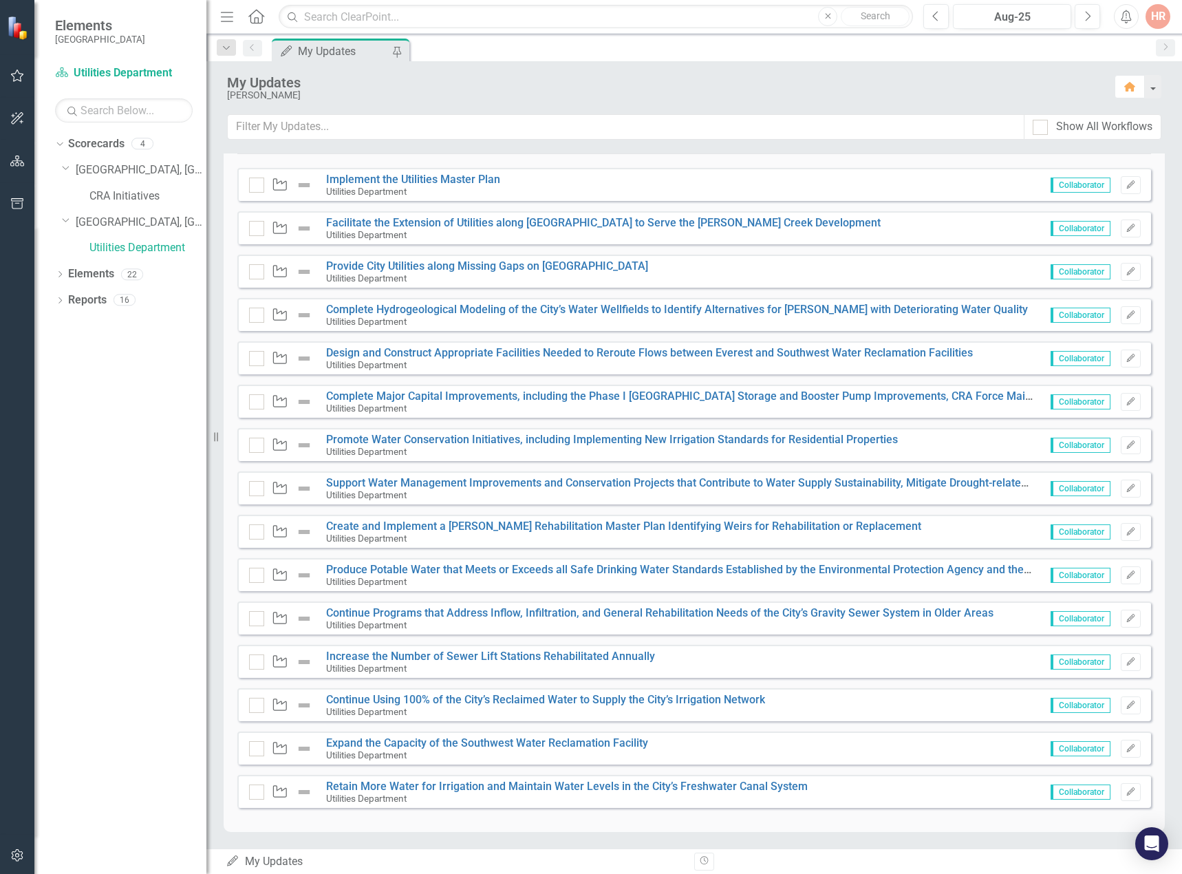
scroll to position [284, 0]
click at [380, 743] on link "Expand the Capacity of the Southwest Water Reclamation Facility" at bounding box center [487, 742] width 322 height 13
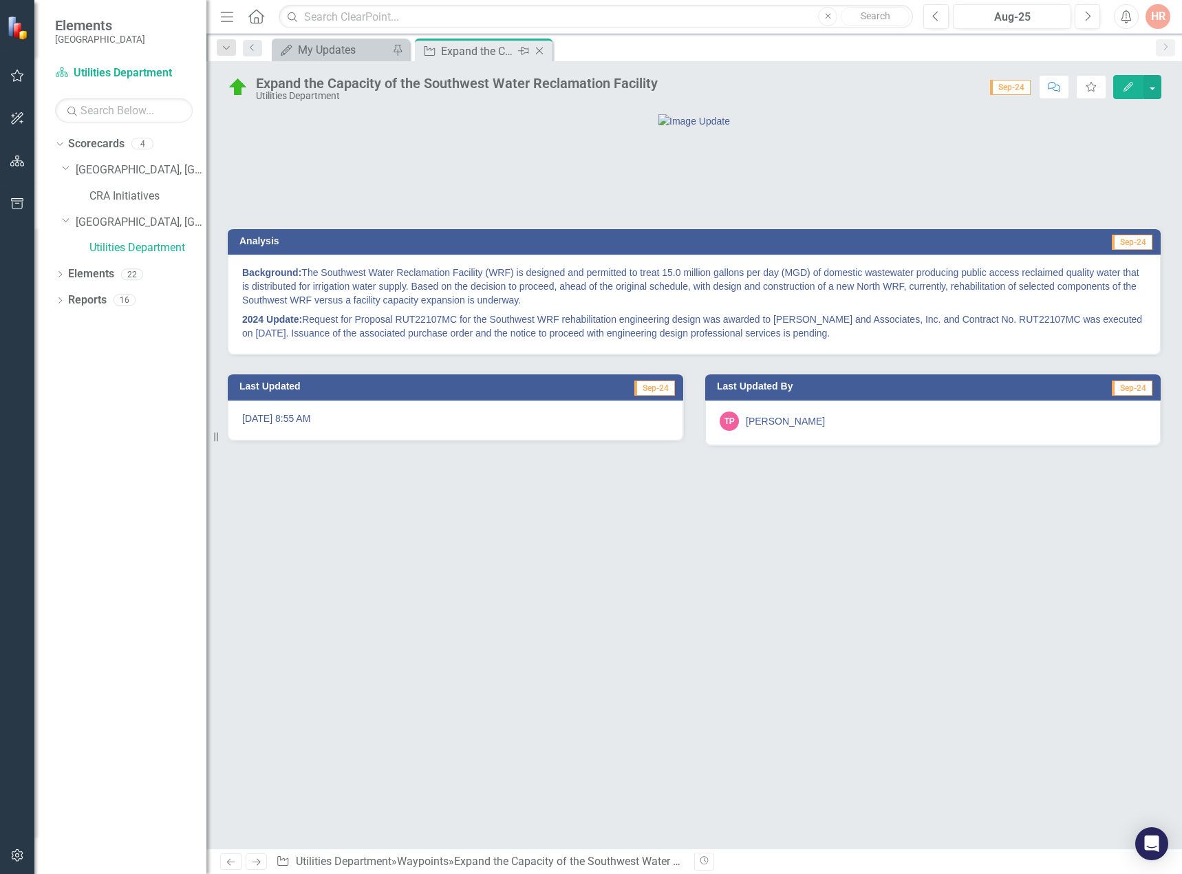
click at [542, 46] on icon "Close" at bounding box center [540, 50] width 14 height 11
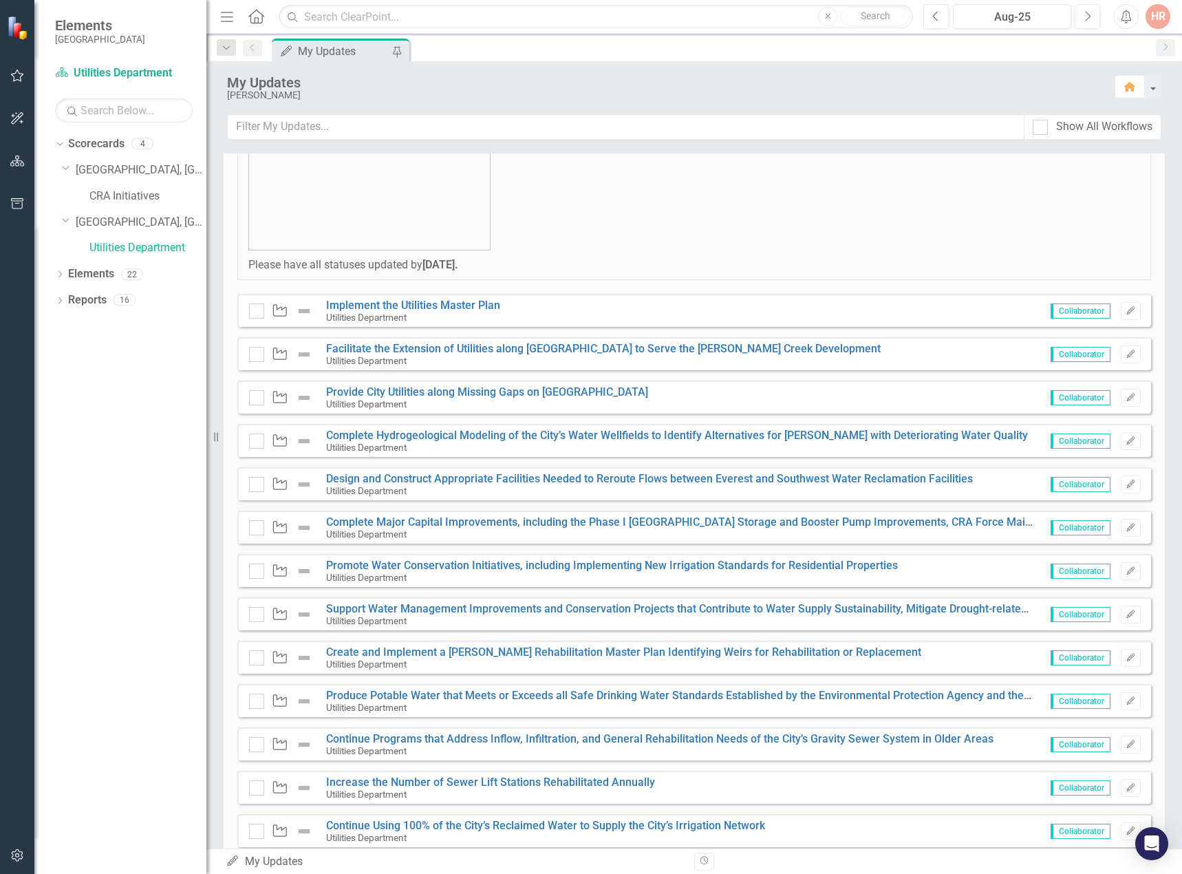
scroll to position [284, 0]
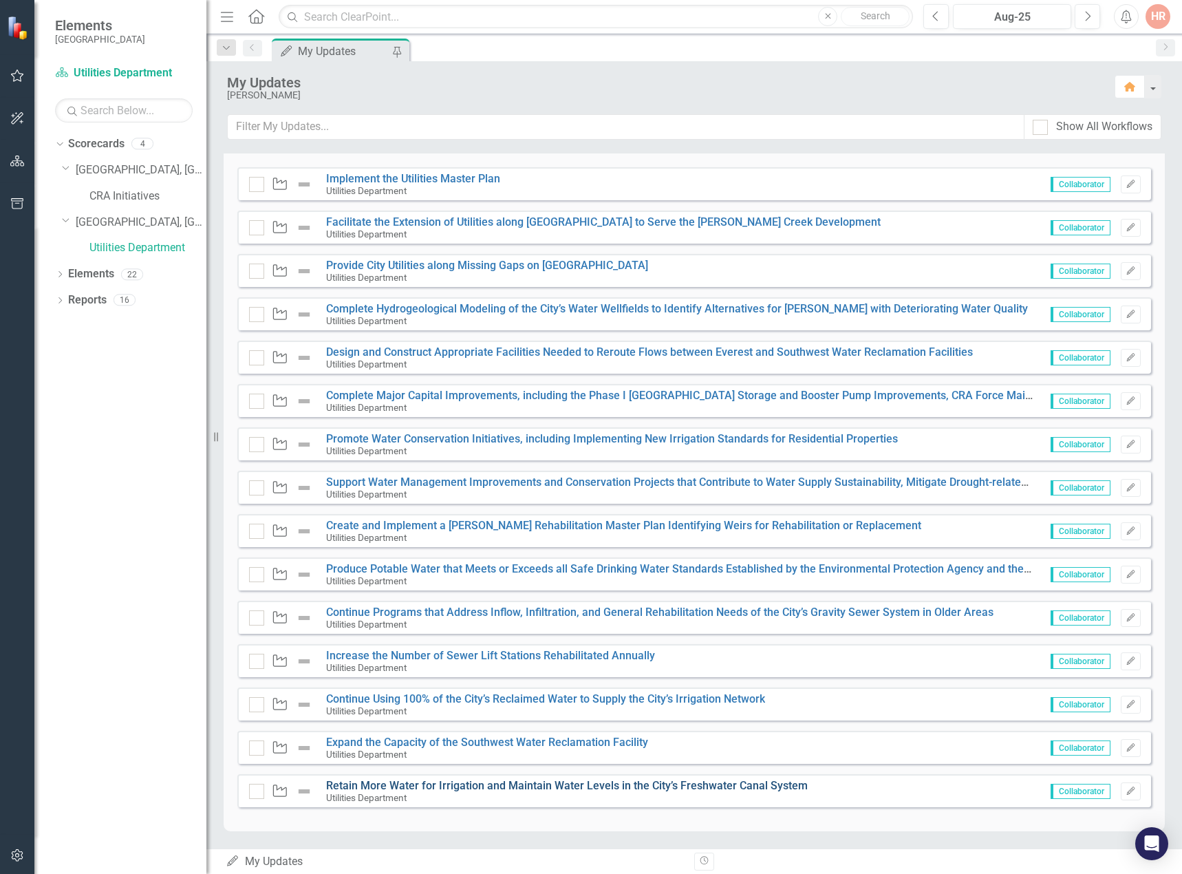
click at [416, 790] on link "Retain More Water for Irrigation and Maintain Water Levels in the City’s Freshw…" at bounding box center [567, 785] width 482 height 13
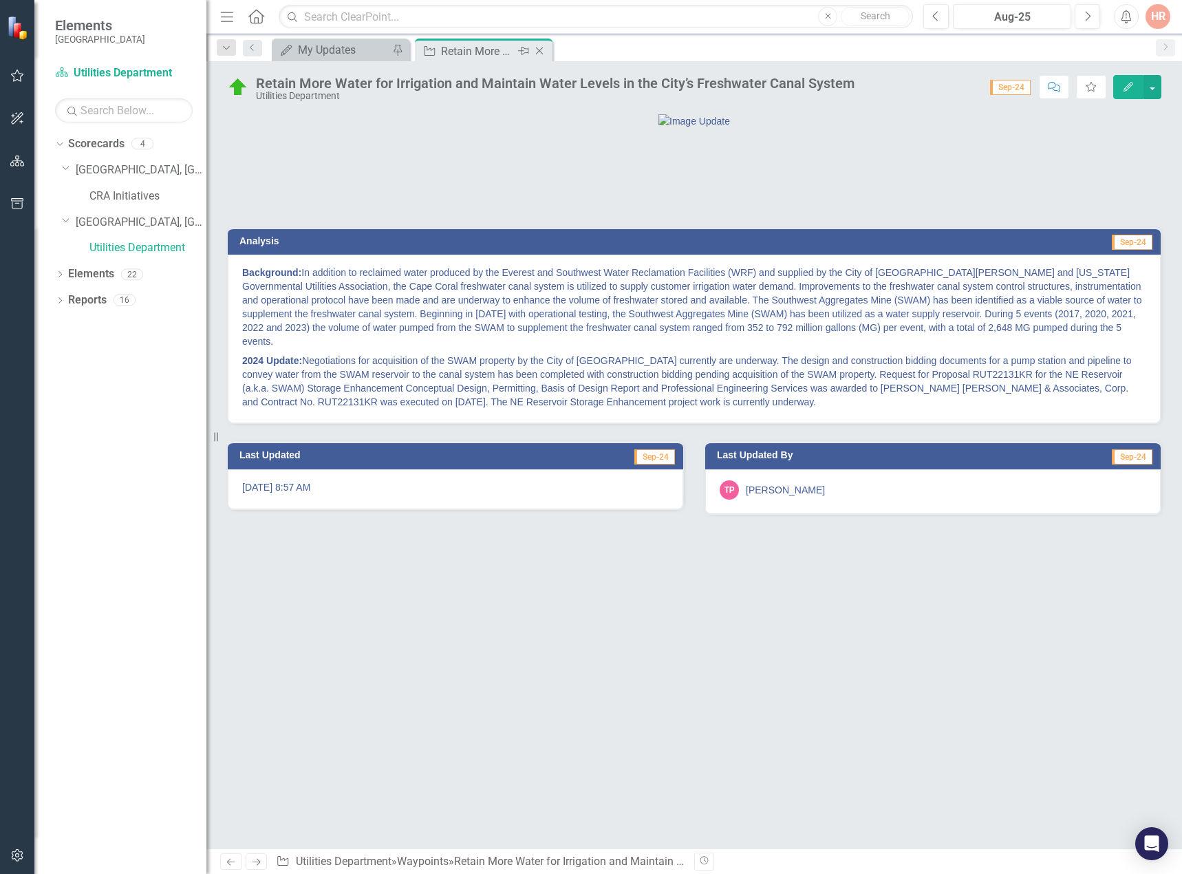
click at [542, 52] on icon "Close" at bounding box center [540, 50] width 14 height 11
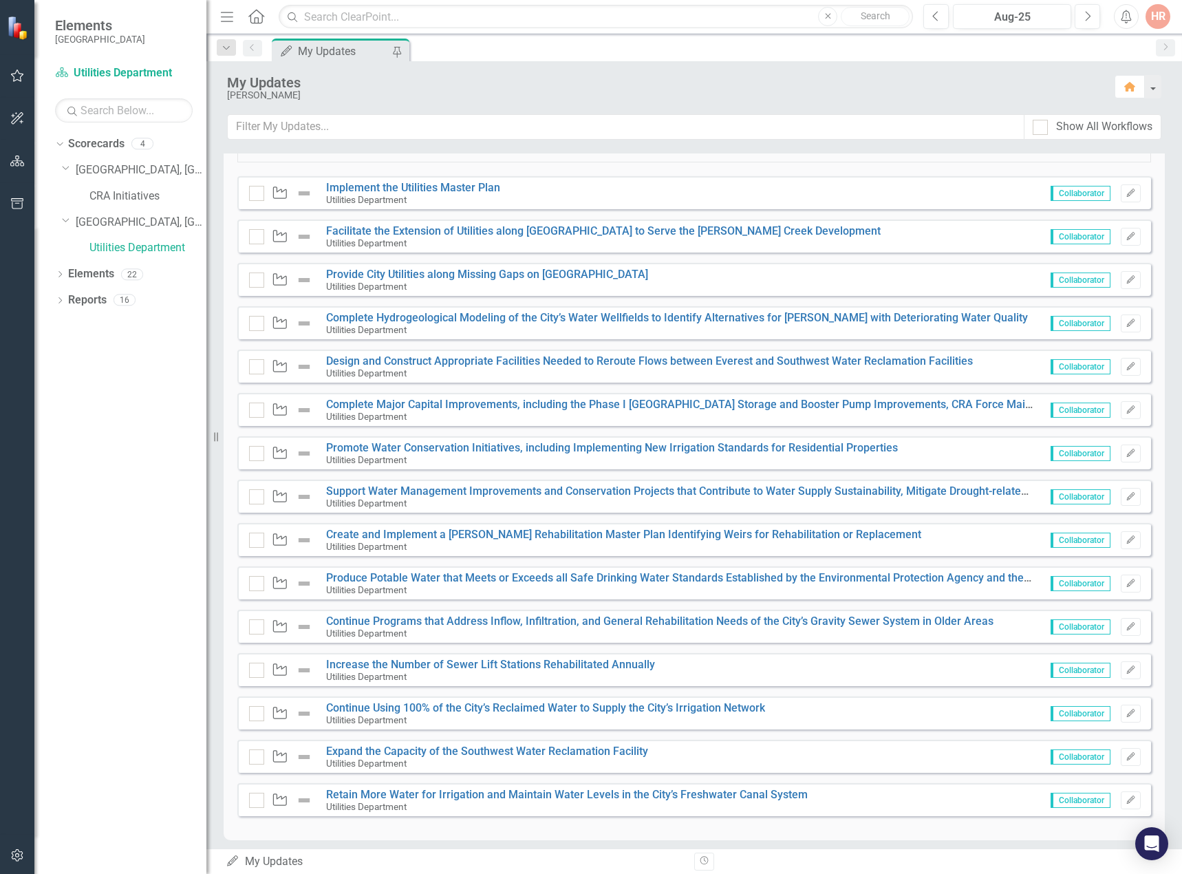
scroll to position [206, 0]
